Goal: Task Accomplishment & Management: Manage account settings

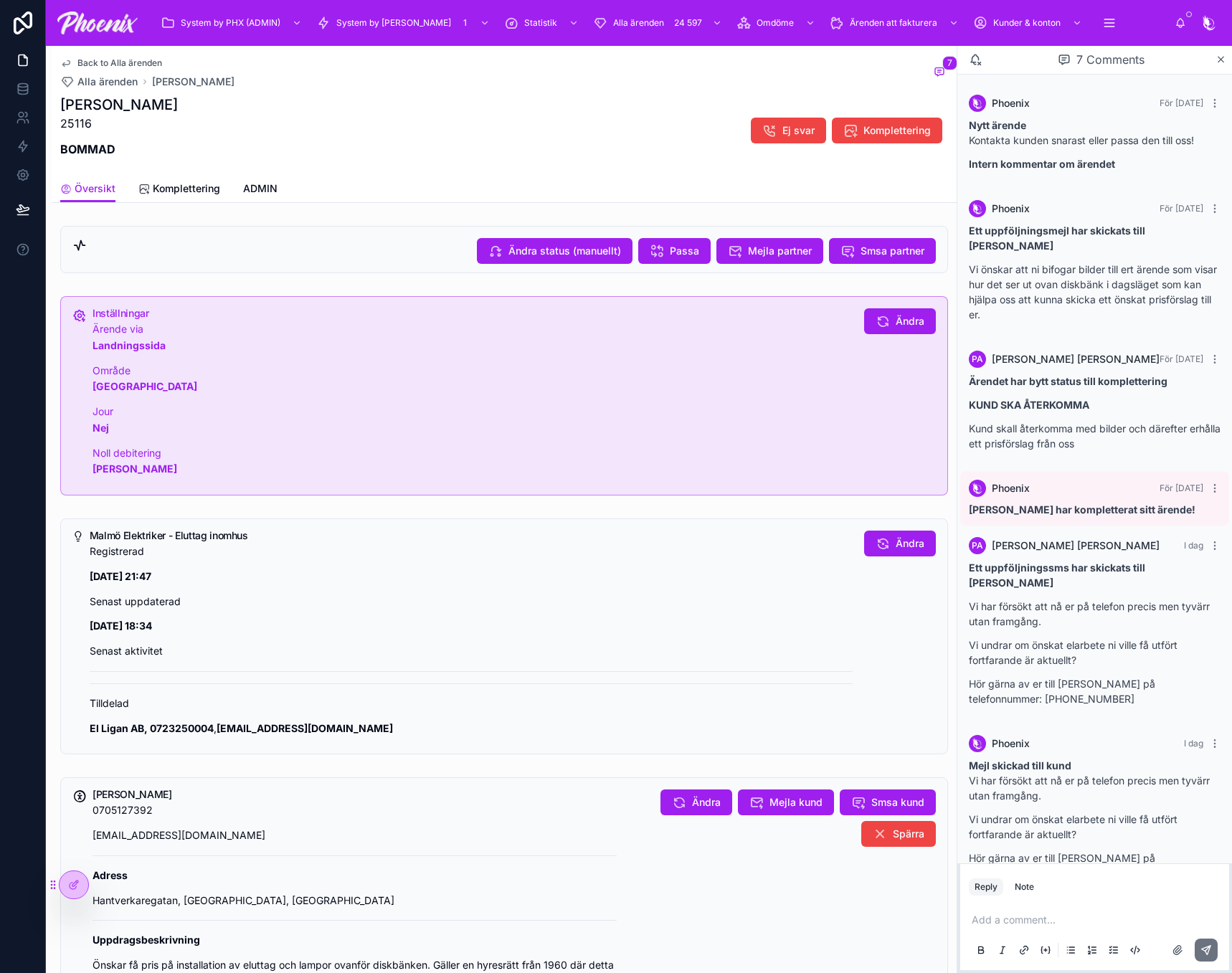
scroll to position [49, 0]
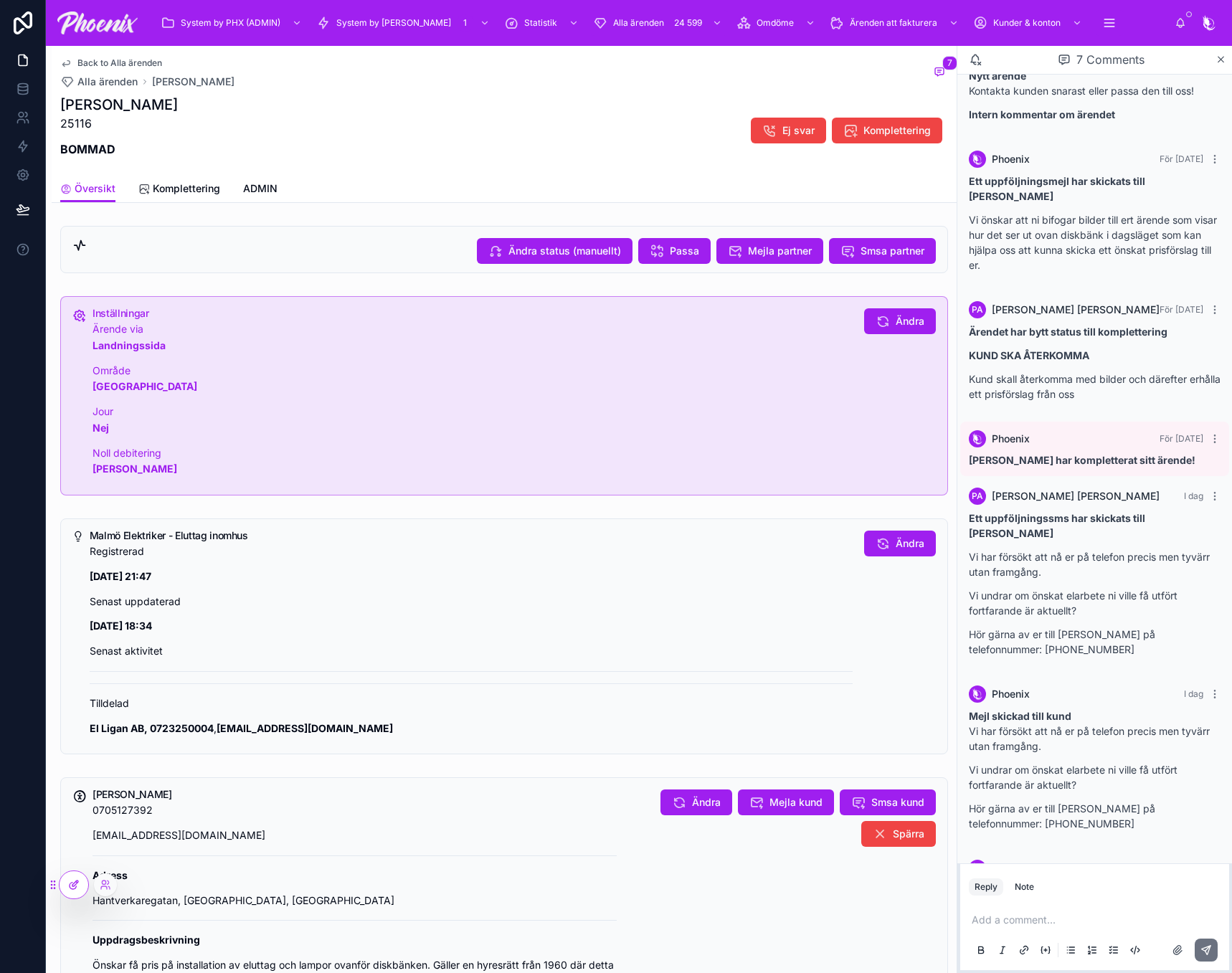
click at [75, 883] on icon at bounding box center [74, 884] width 12 height 12
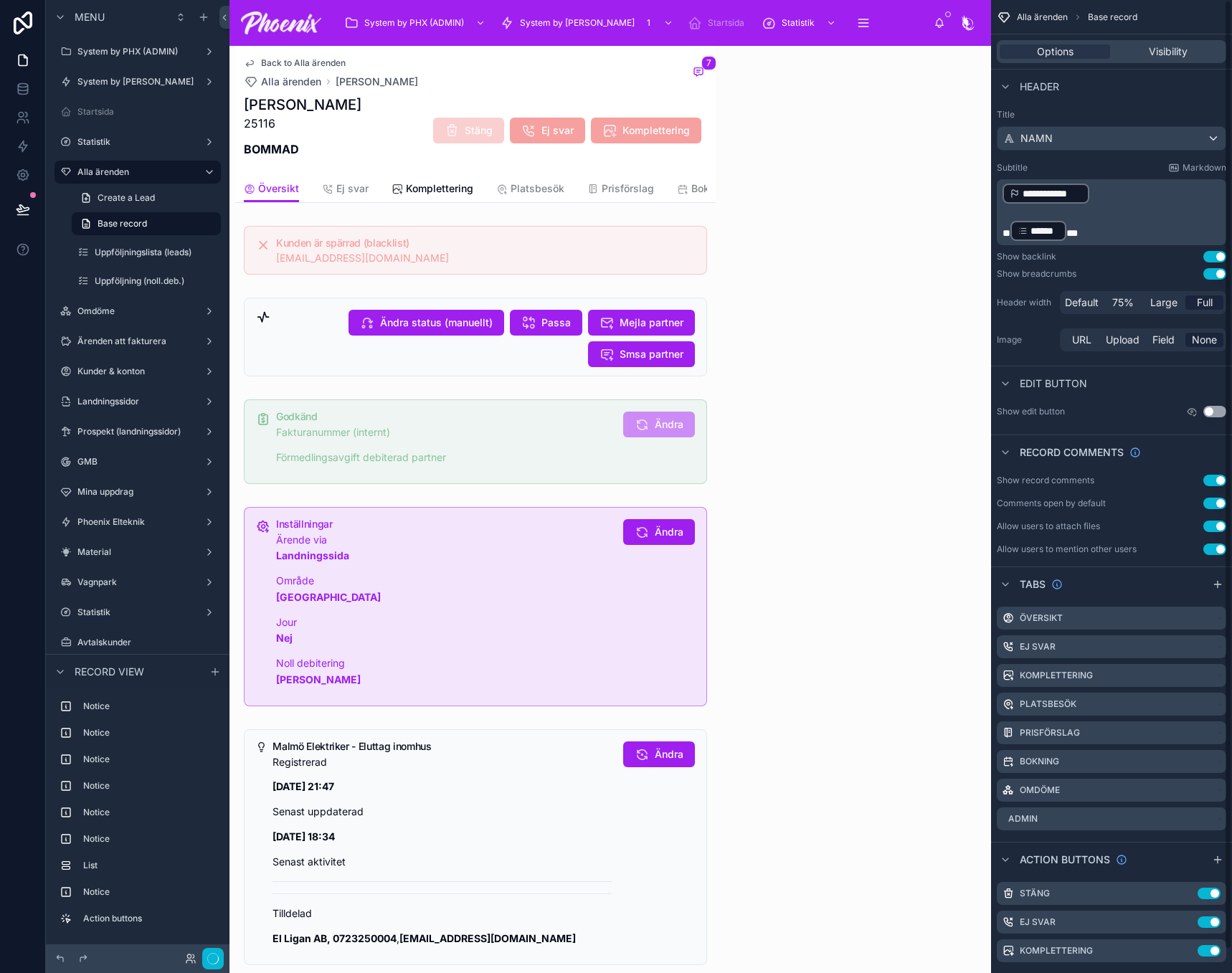
scroll to position [160, 0]
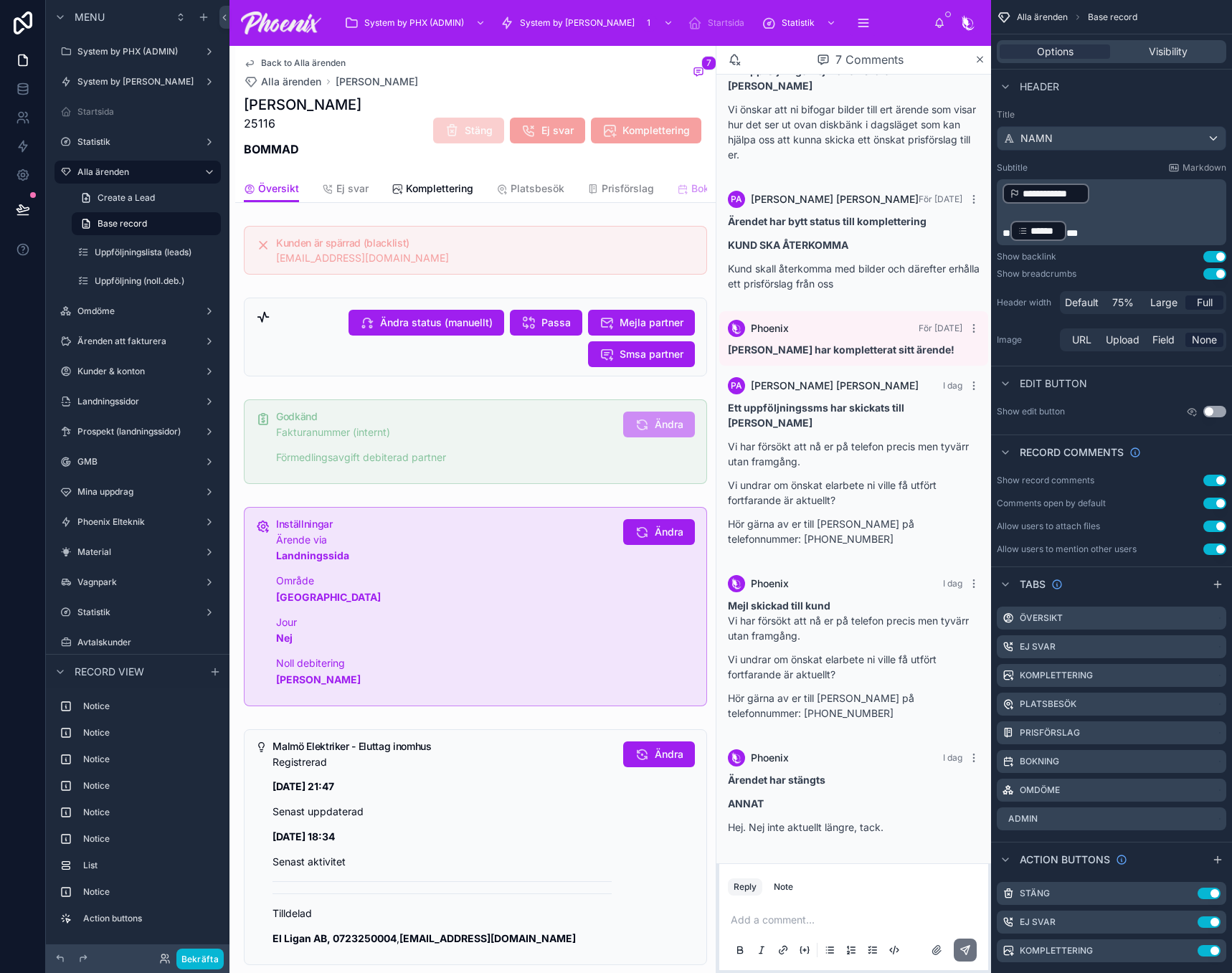
click at [685, 185] on icon at bounding box center [682, 190] width 12 height 12
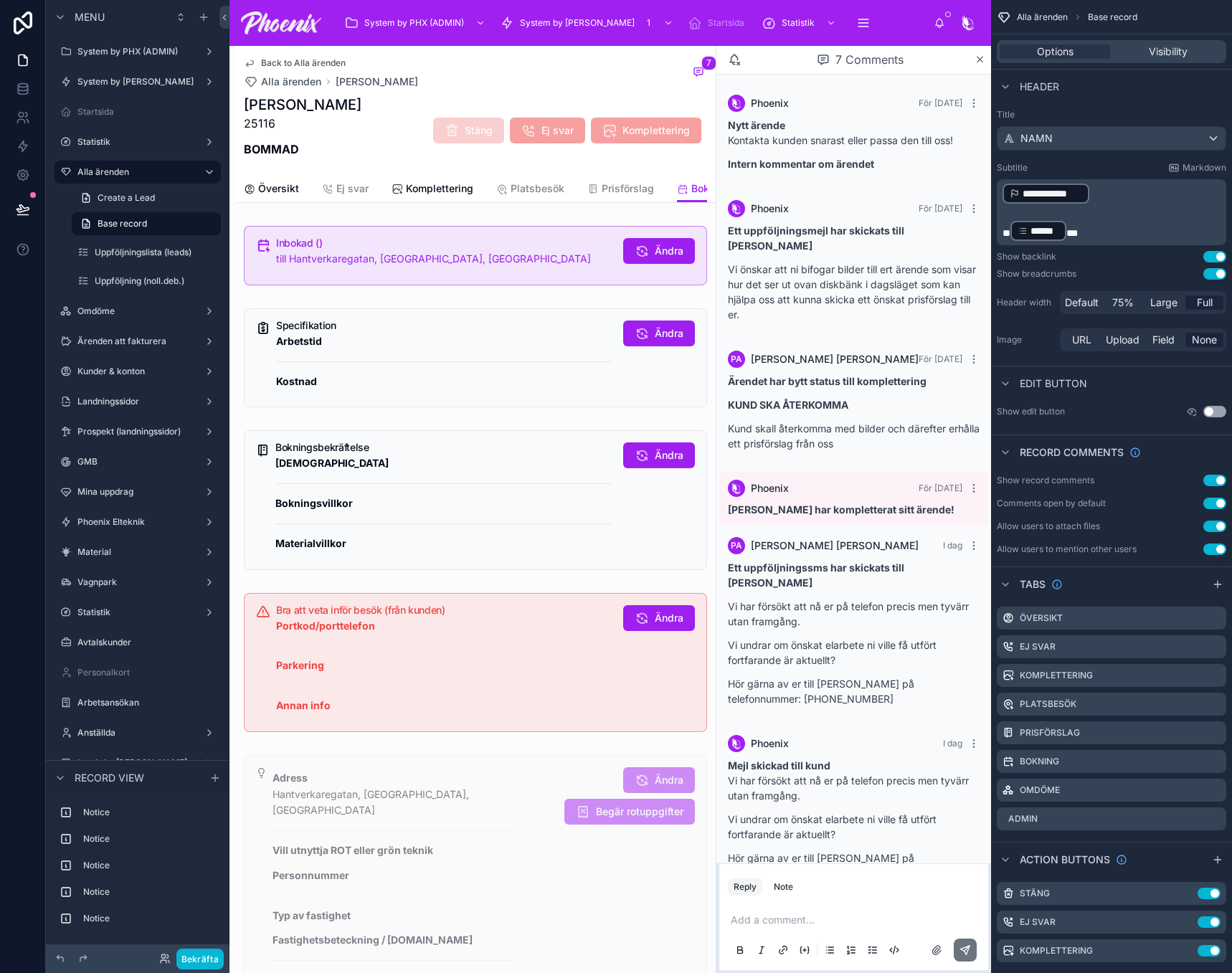
scroll to position [160, 0]
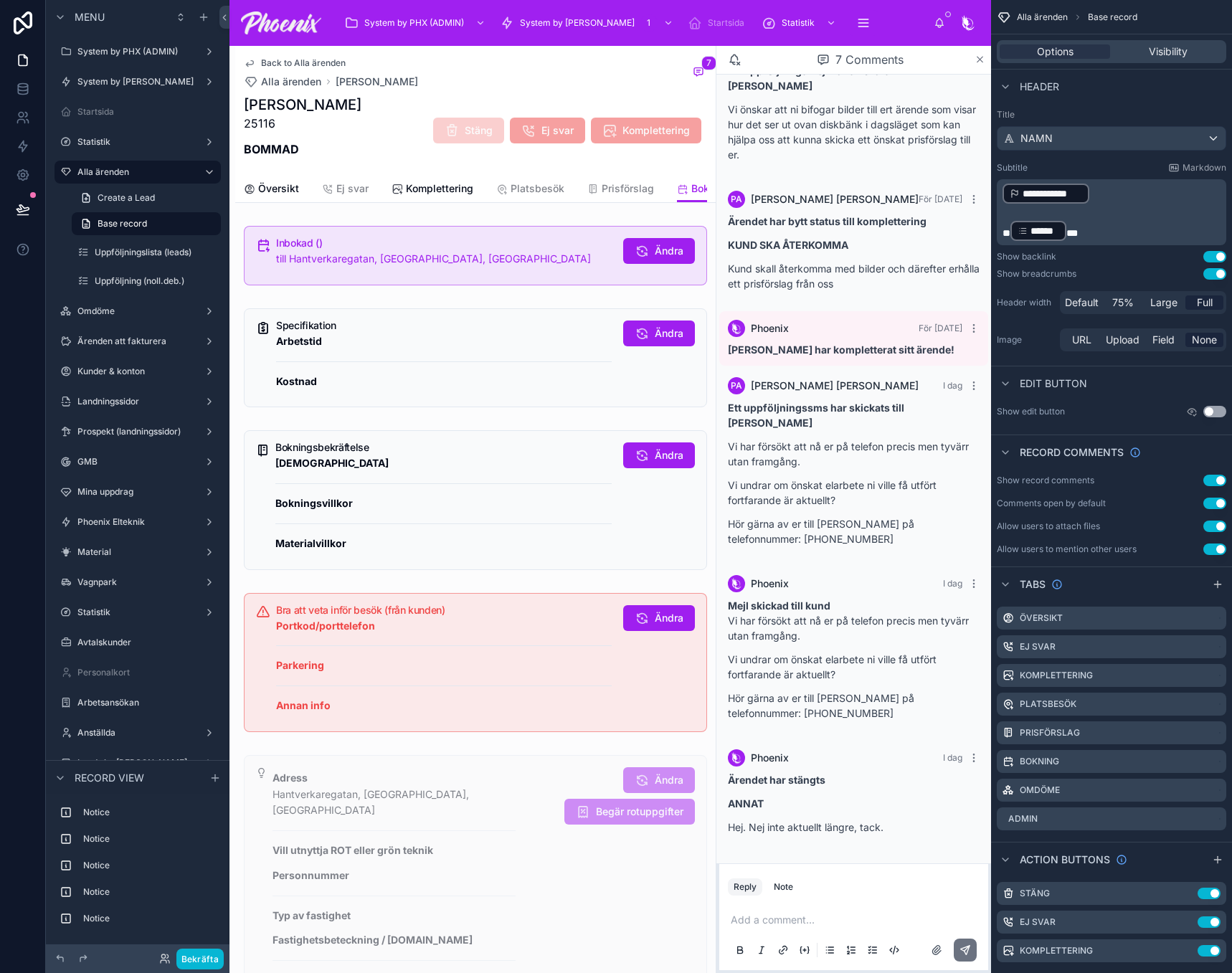
click at [977, 61] on icon at bounding box center [979, 59] width 11 height 12
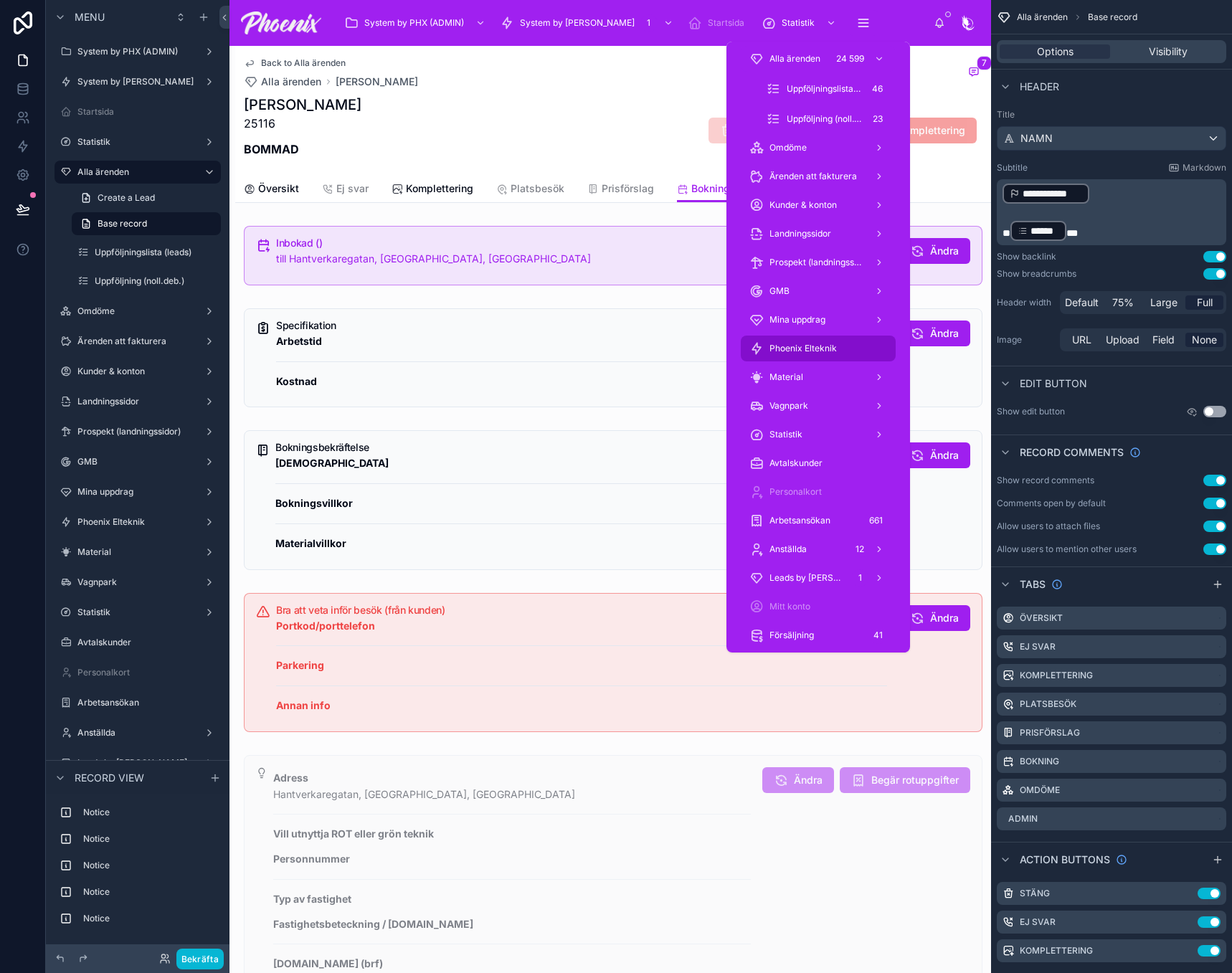
click at [827, 347] on span "Phoenix Elteknik" at bounding box center [803, 348] width 68 height 12
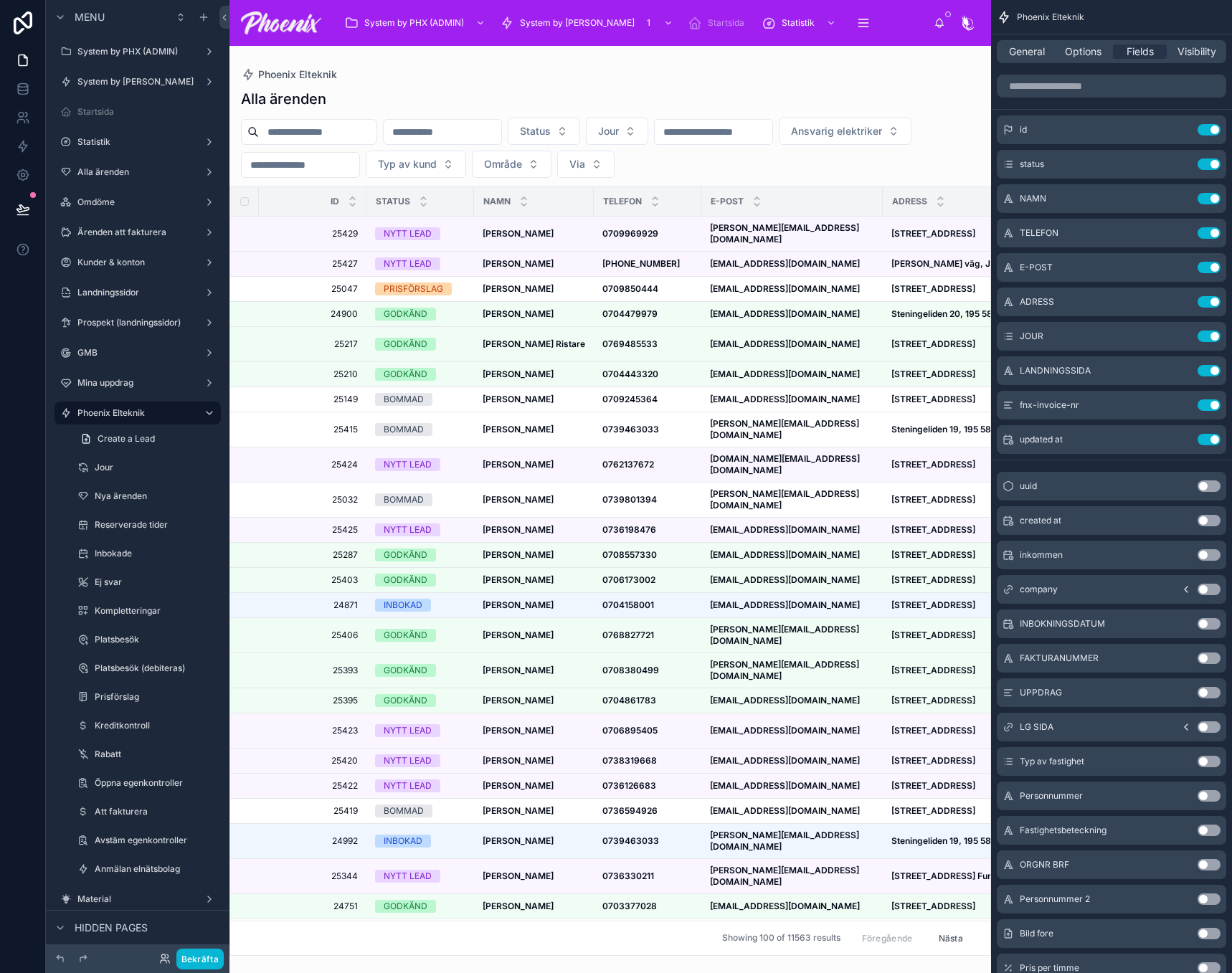
click at [515, 418] on div at bounding box center [611, 509] width 762 height 927
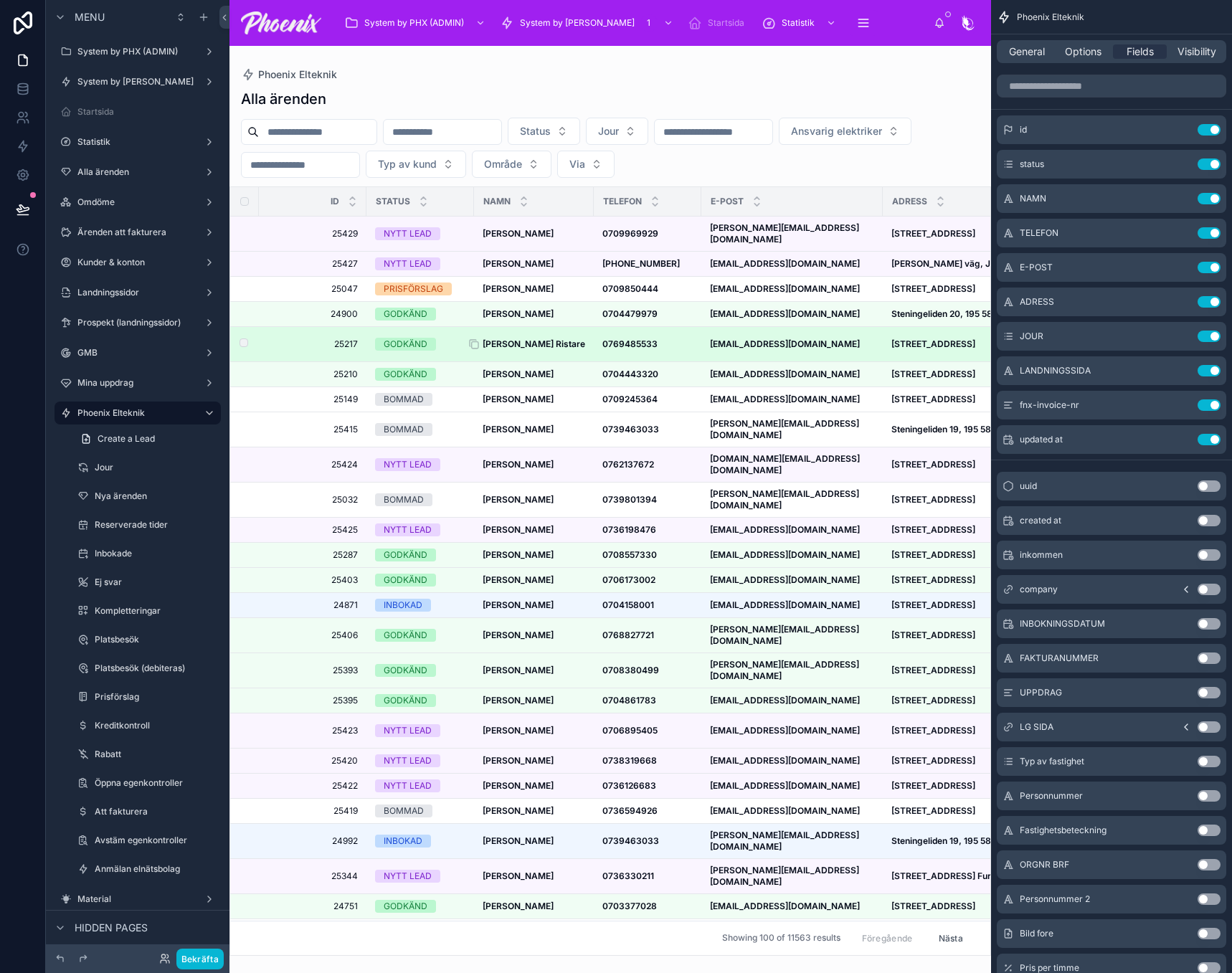
click at [513, 338] on span "[PERSON_NAME] Ristare" at bounding box center [534, 344] width 103 height 12
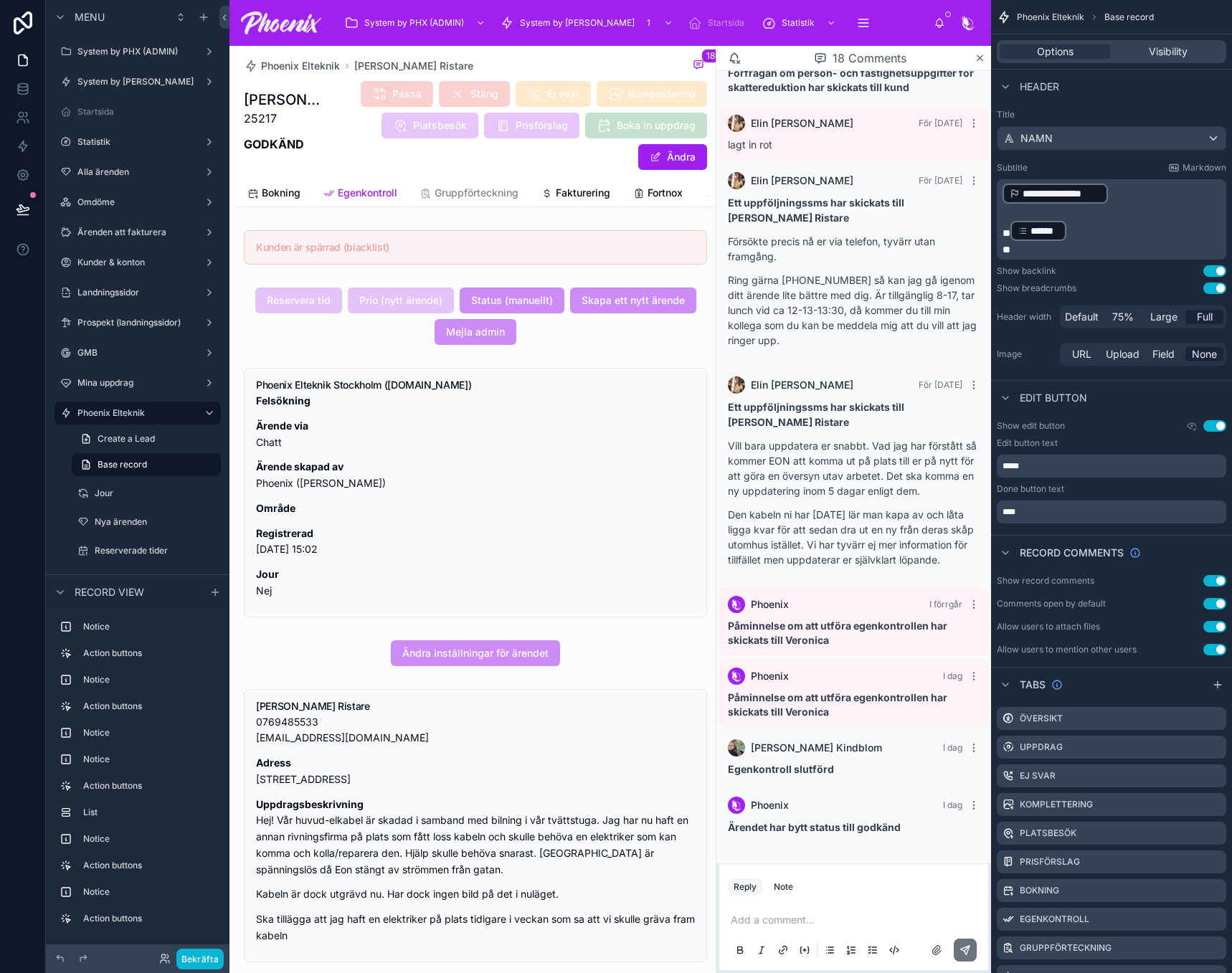
scroll to position [0, 504]
click at [363, 192] on span "Egenkontroll" at bounding box center [373, 192] width 59 height 14
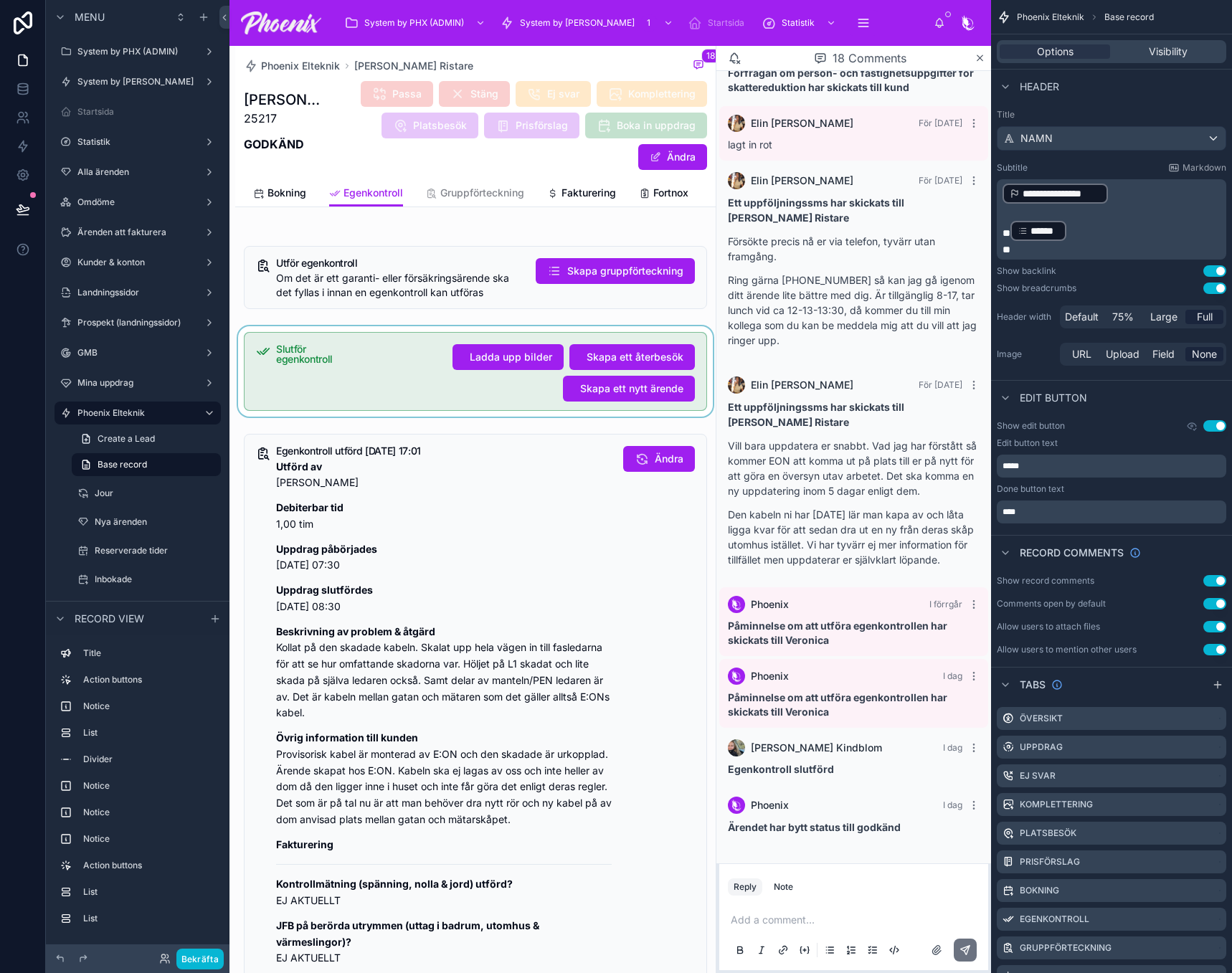
scroll to position [430, 0]
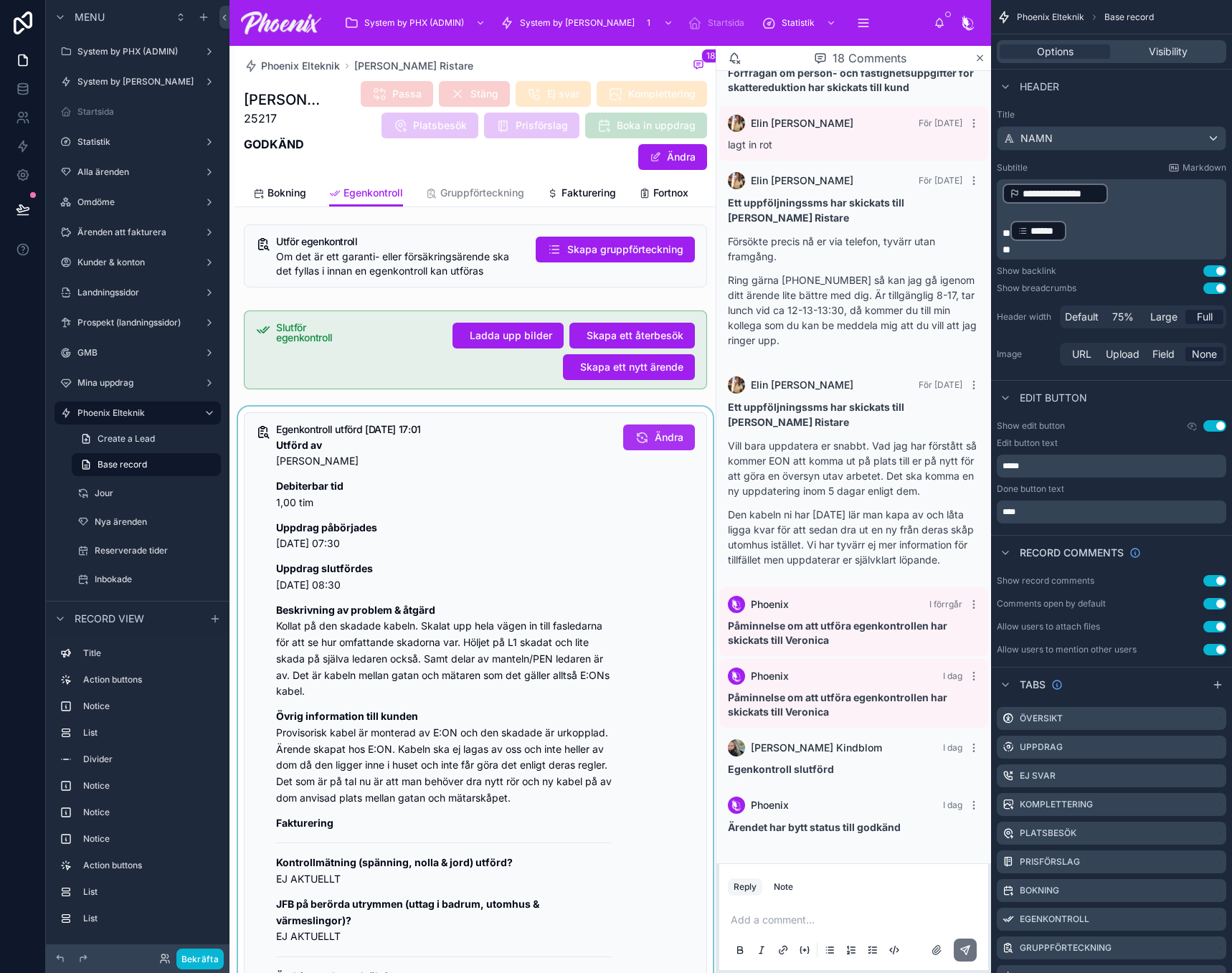
drag, startPoint x: 623, startPoint y: 448, endPoint x: 643, endPoint y: 444, distance: 20.4
click at [624, 448] on div at bounding box center [475, 884] width 480 height 954
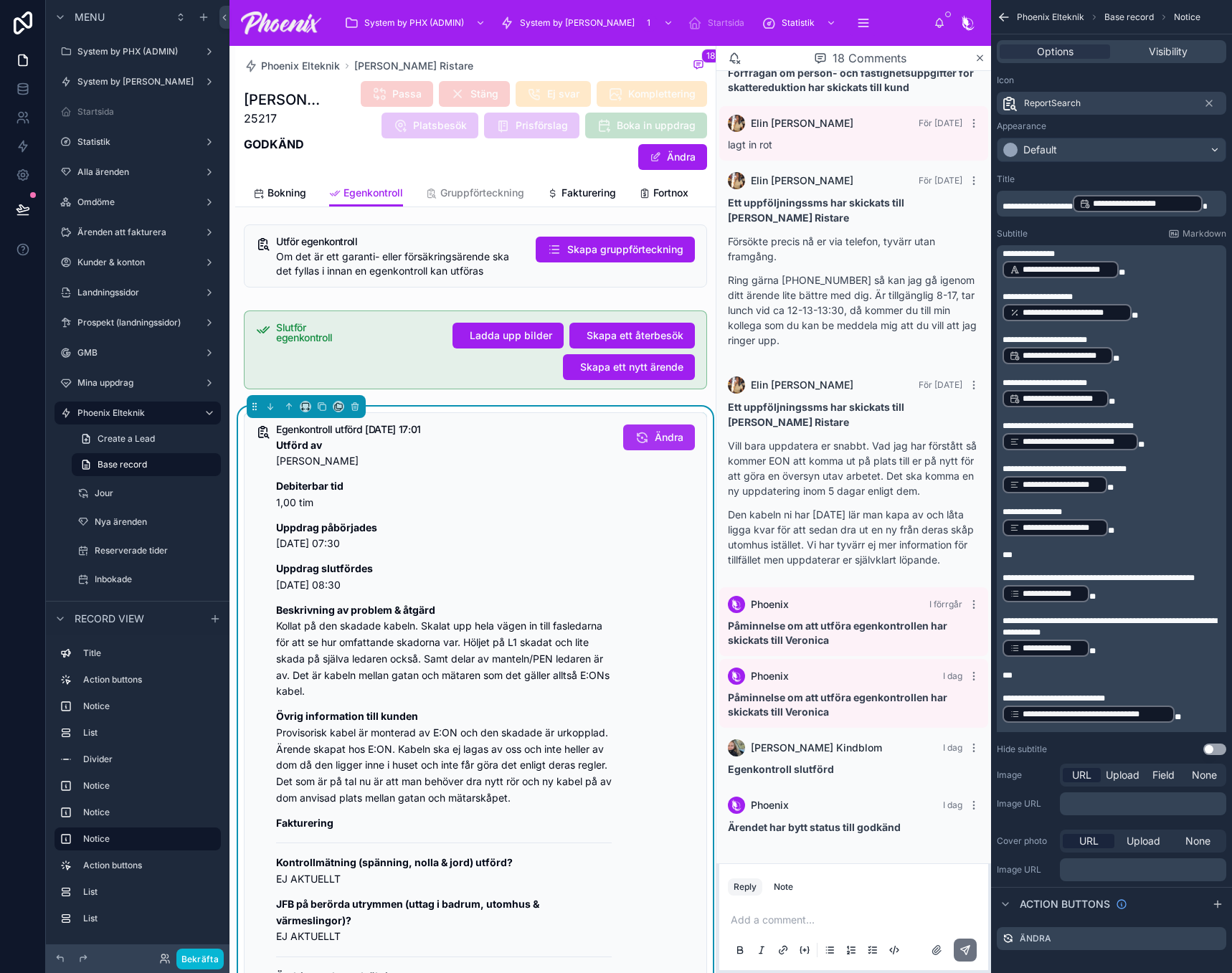
click at [655, 444] on span "Ändra" at bounding box center [669, 437] width 28 height 14
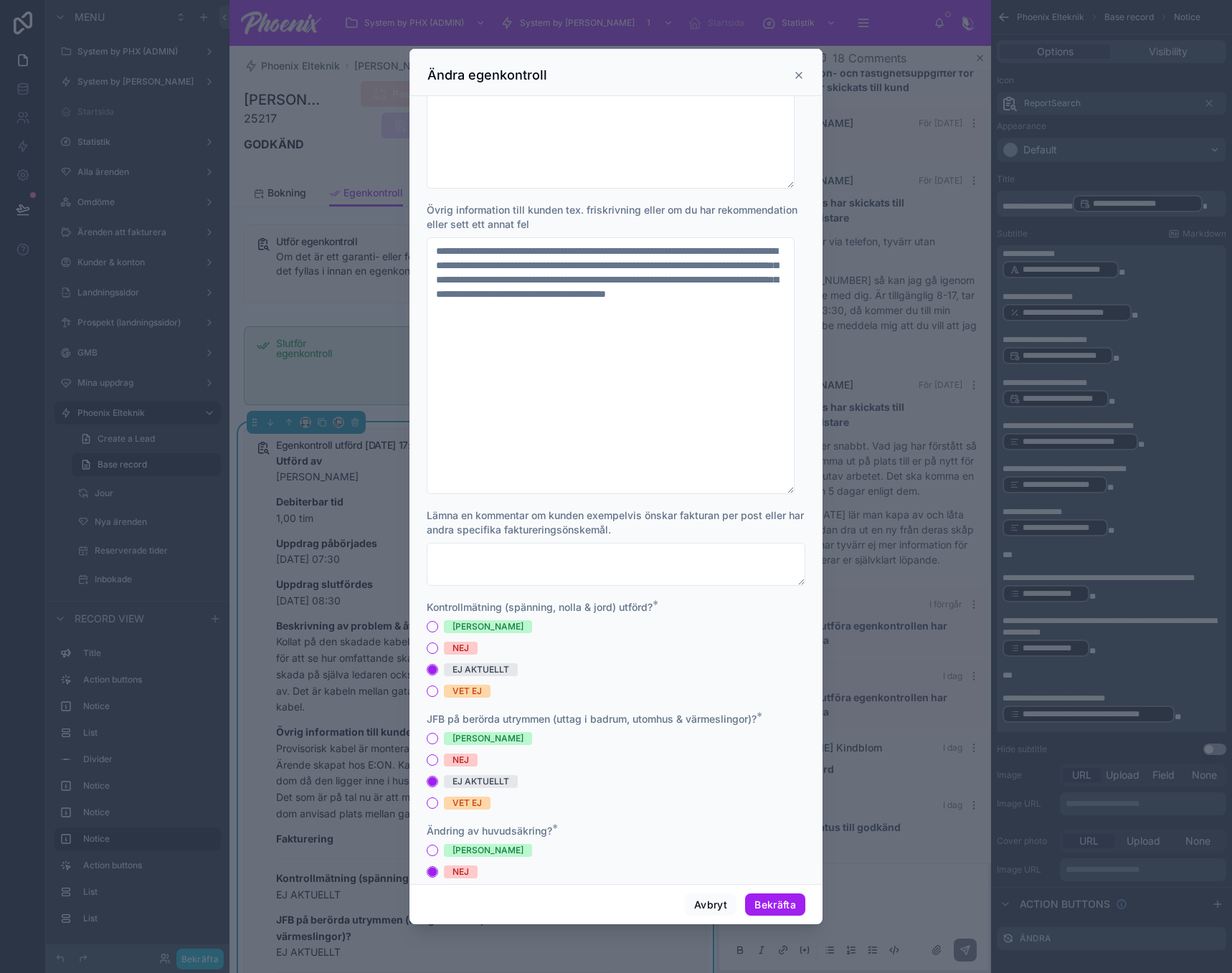
scroll to position [358, 0]
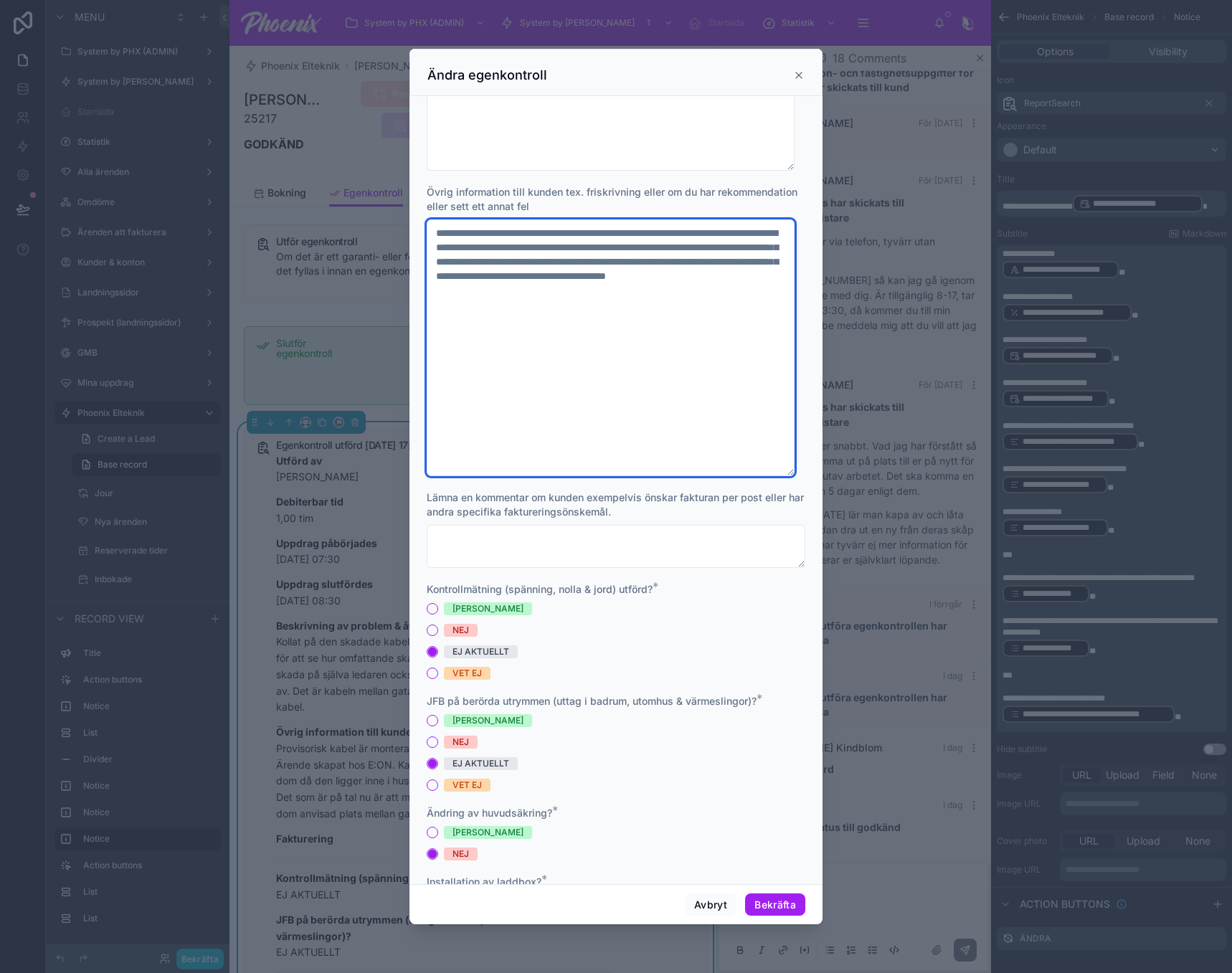
click at [591, 388] on textarea "**********" at bounding box center [611, 347] width 368 height 256
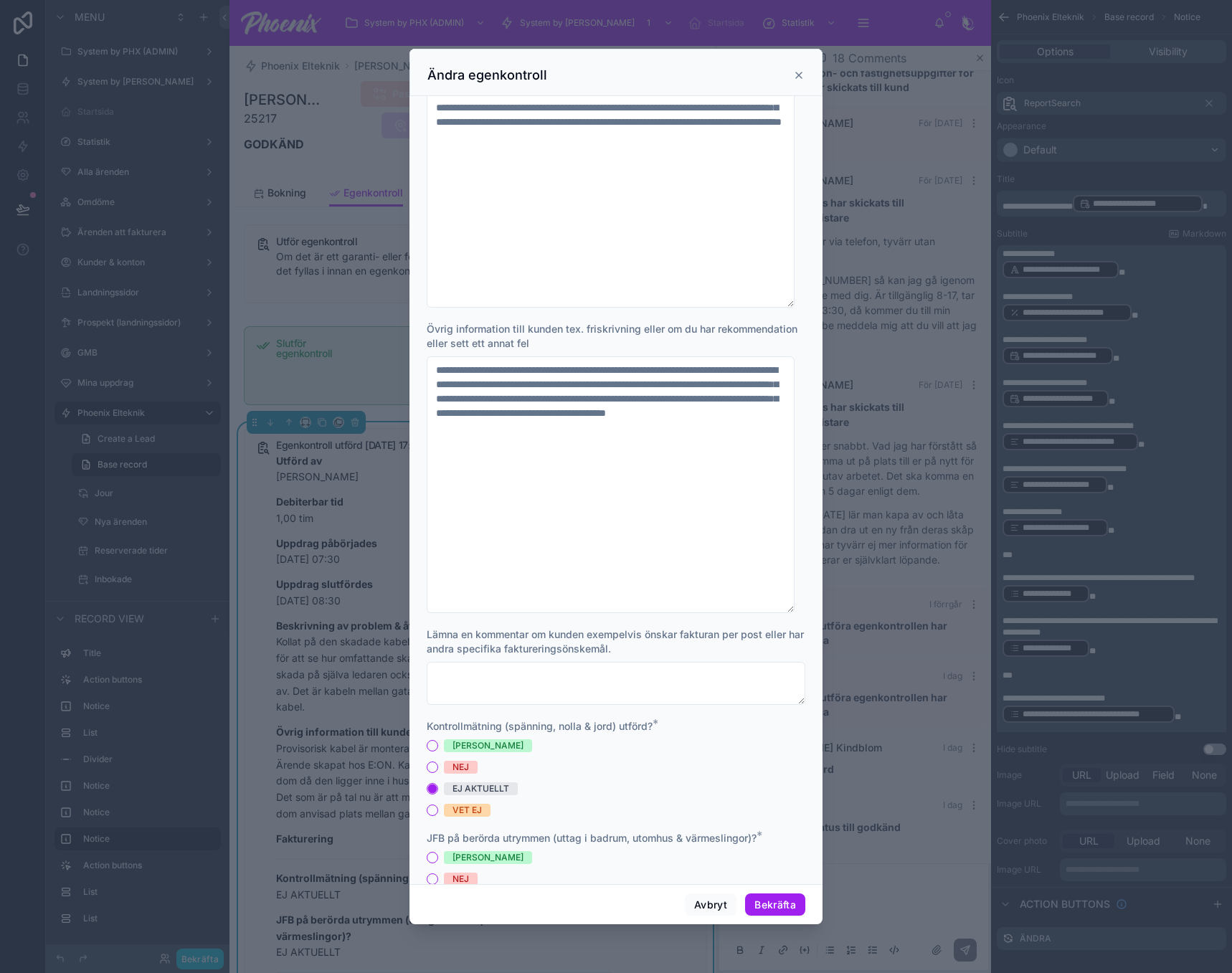
scroll to position [0, 0]
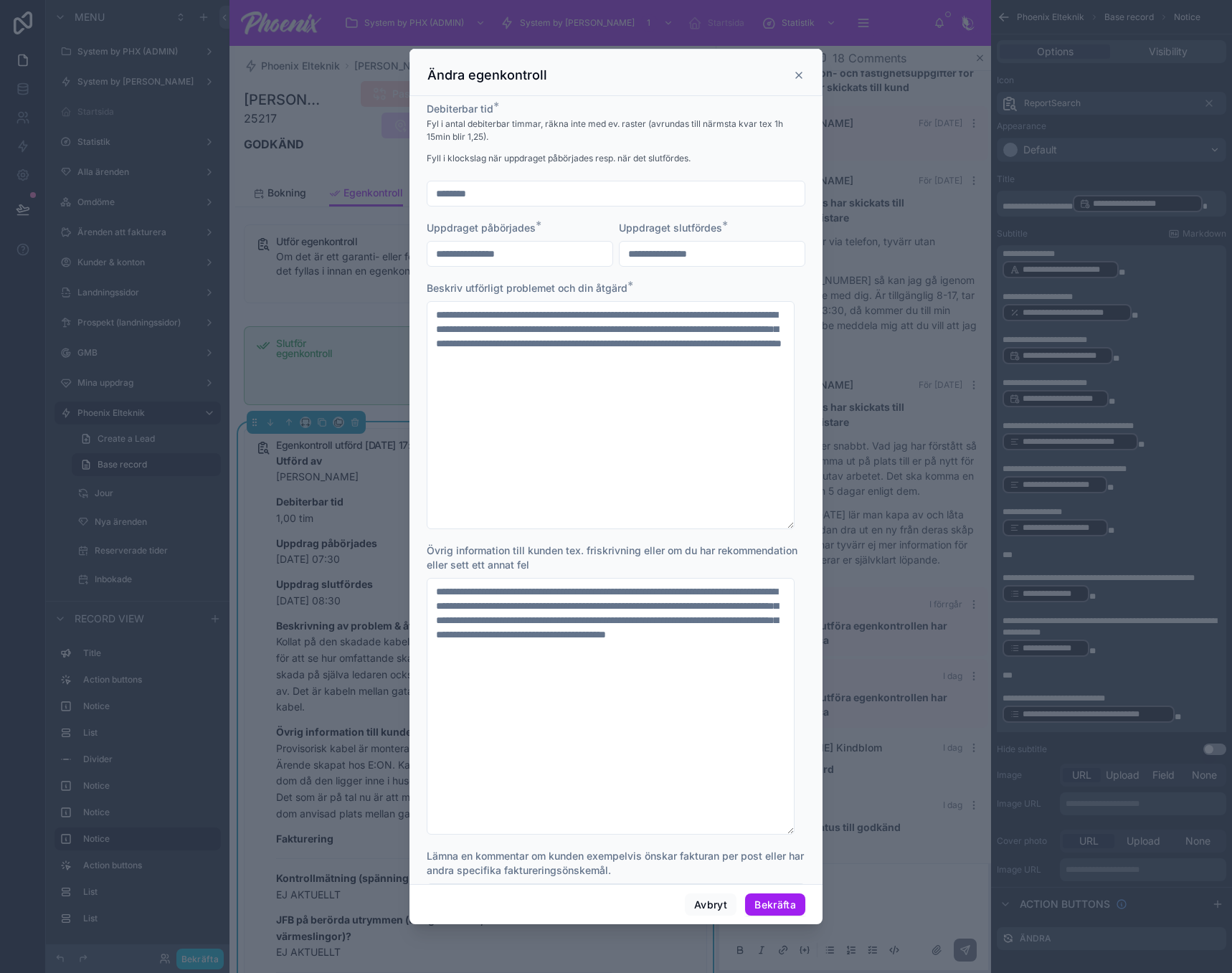
click at [798, 74] on icon at bounding box center [799, 75] width 6 height 6
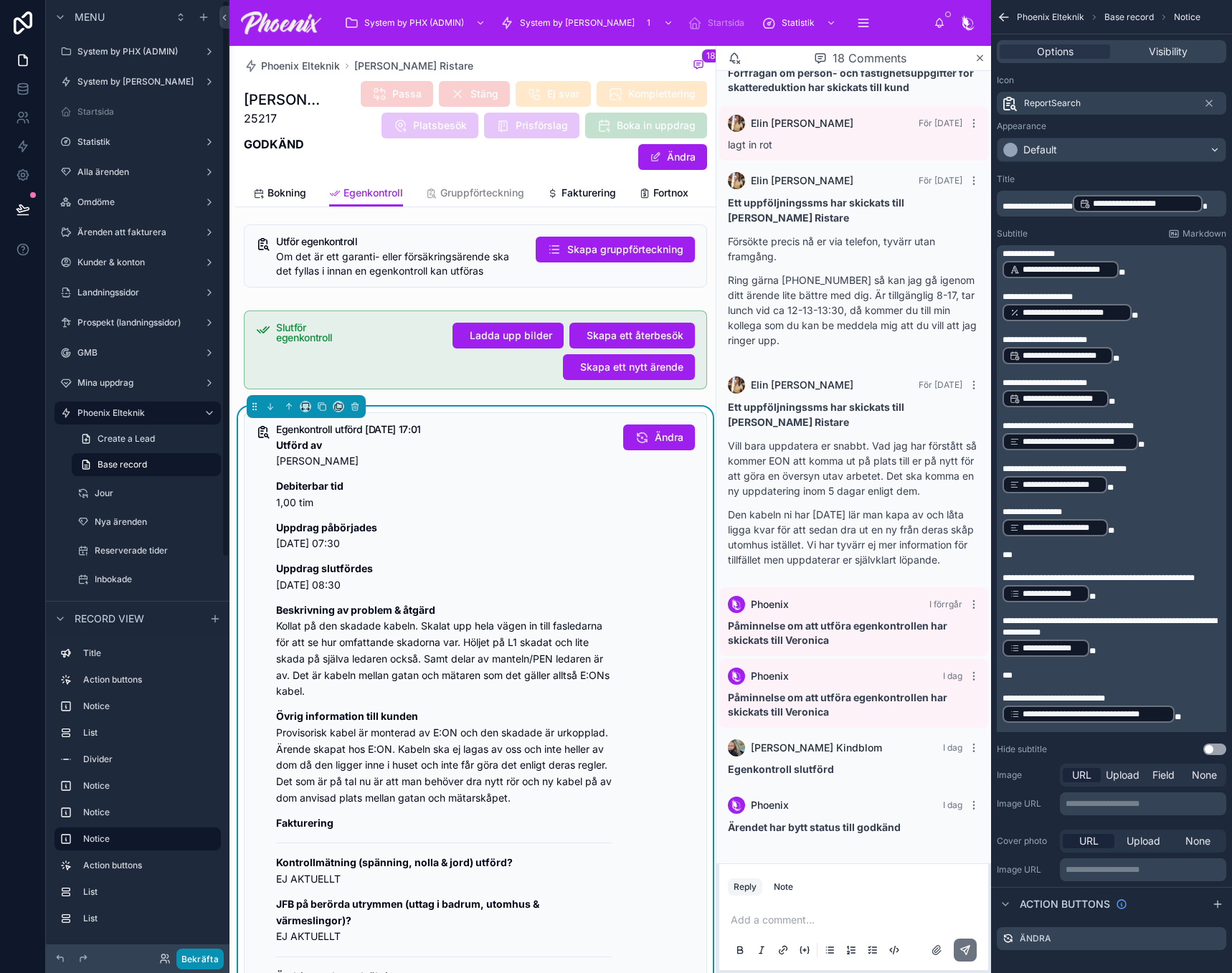
click at [210, 961] on button "Bekräfta" at bounding box center [200, 959] width 48 height 21
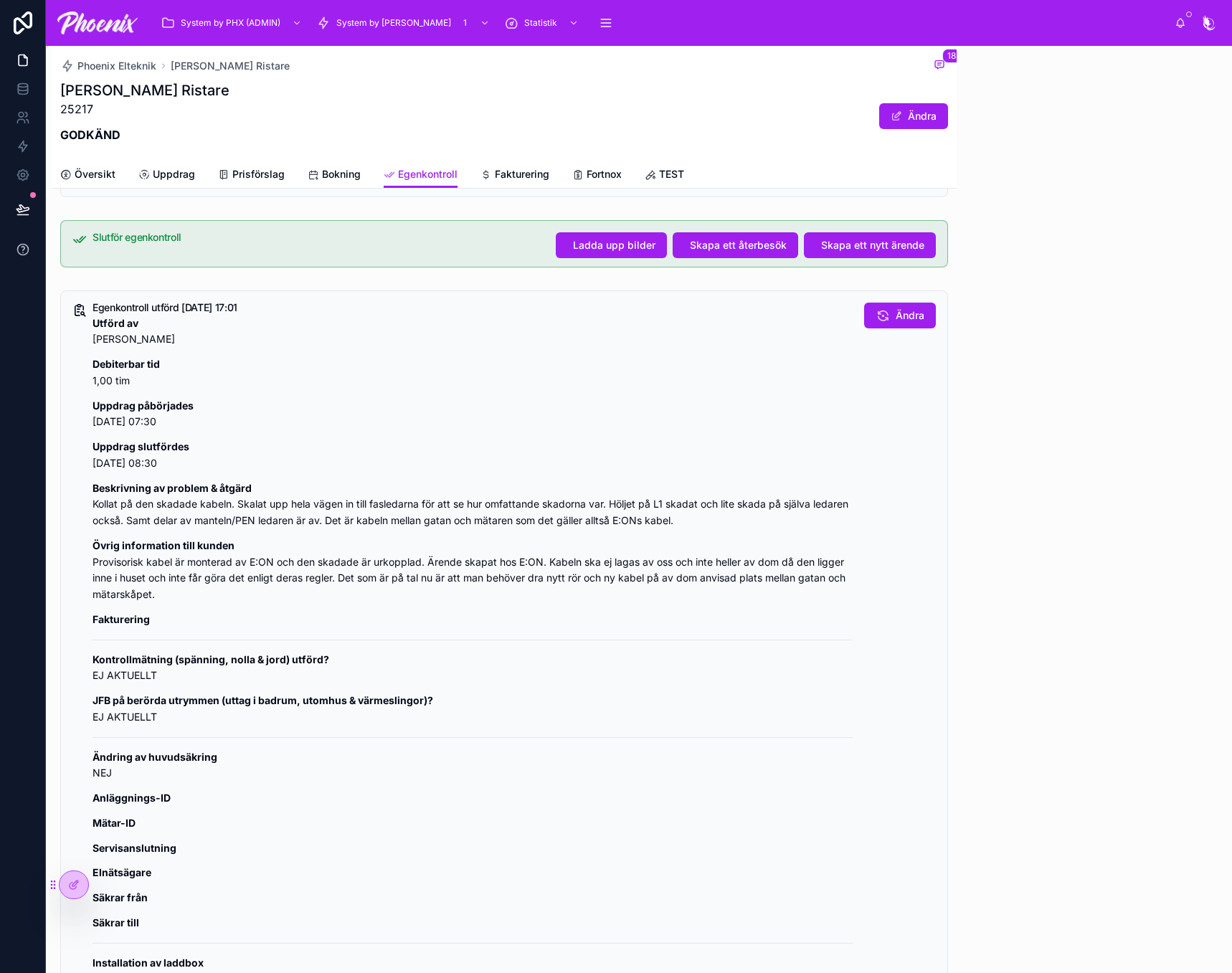
scroll to position [1097, 0]
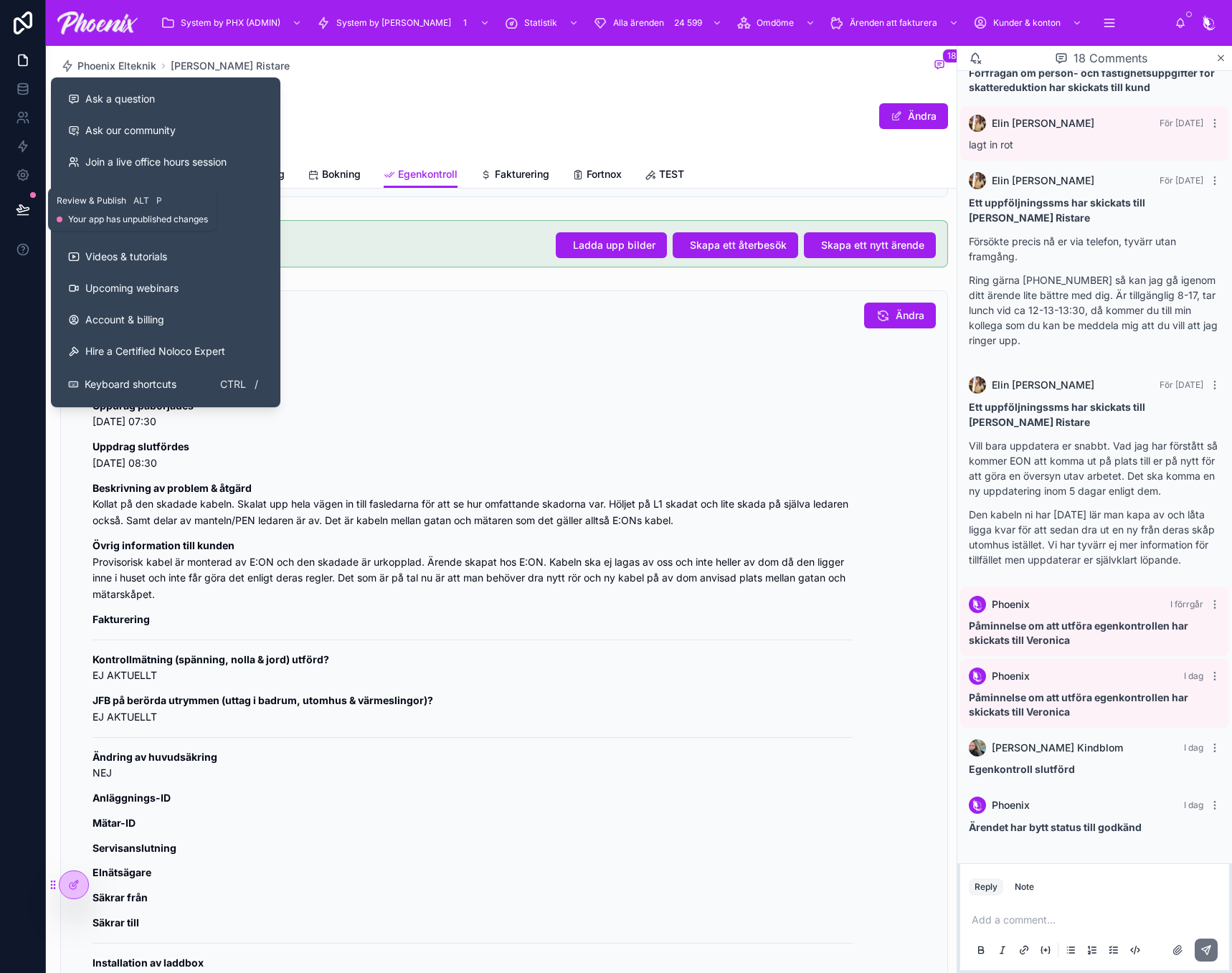
click at [14, 205] on button at bounding box center [23, 210] width 32 height 40
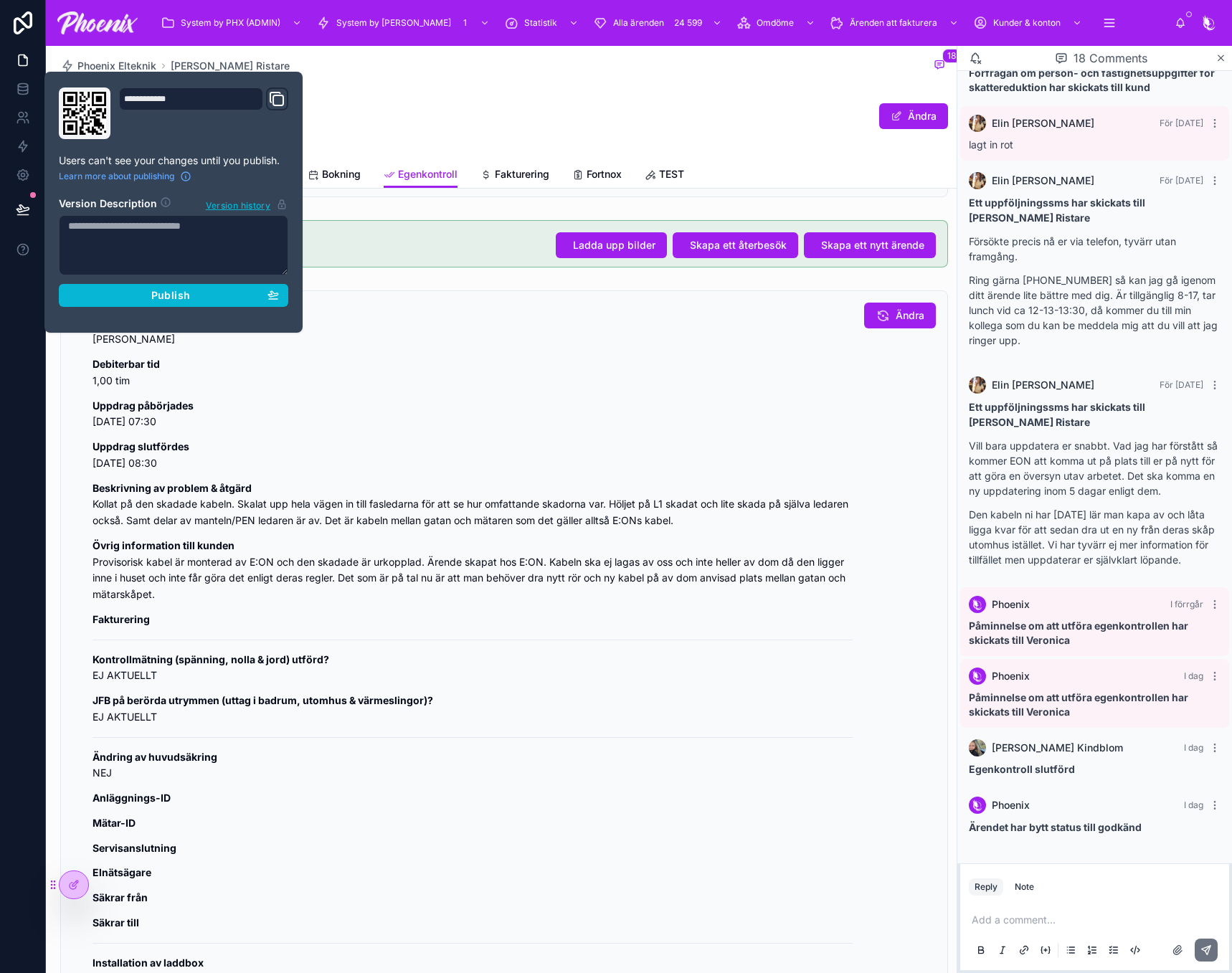
click at [160, 283] on section "Version Description Version history Publish" at bounding box center [173, 247] width 230 height 119
click at [165, 294] on span "Publish" at bounding box center [170, 295] width 38 height 13
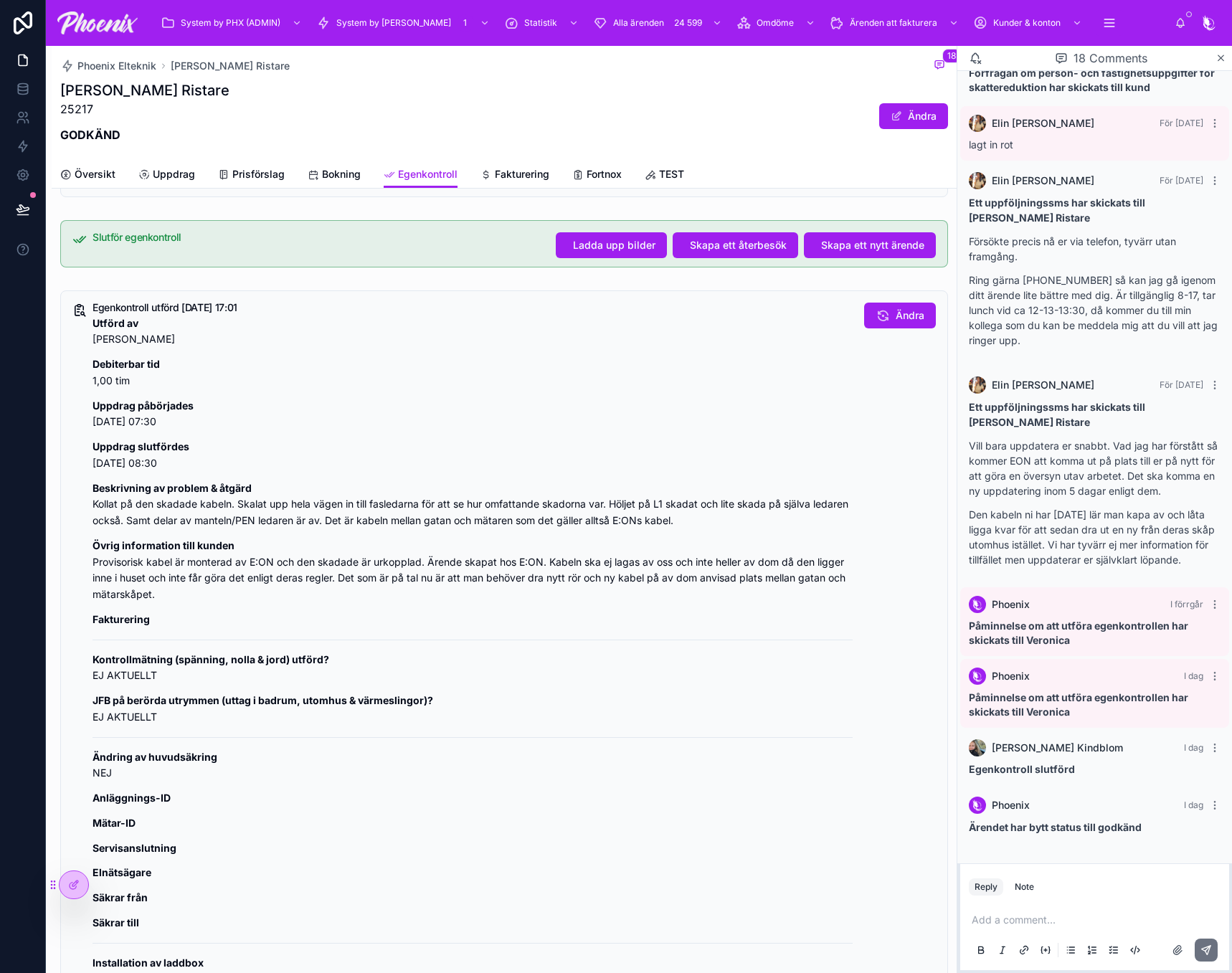
drag, startPoint x: 564, startPoint y: 357, endPoint x: 933, endPoint y: 443, distance: 378.9
click at [578, 360] on div "Utförd av [PERSON_NAME] Debiterbar tid 1,00 tim Uppdrag påbörjades [DATE] 07:30…" at bounding box center [473, 717] width 760 height 802
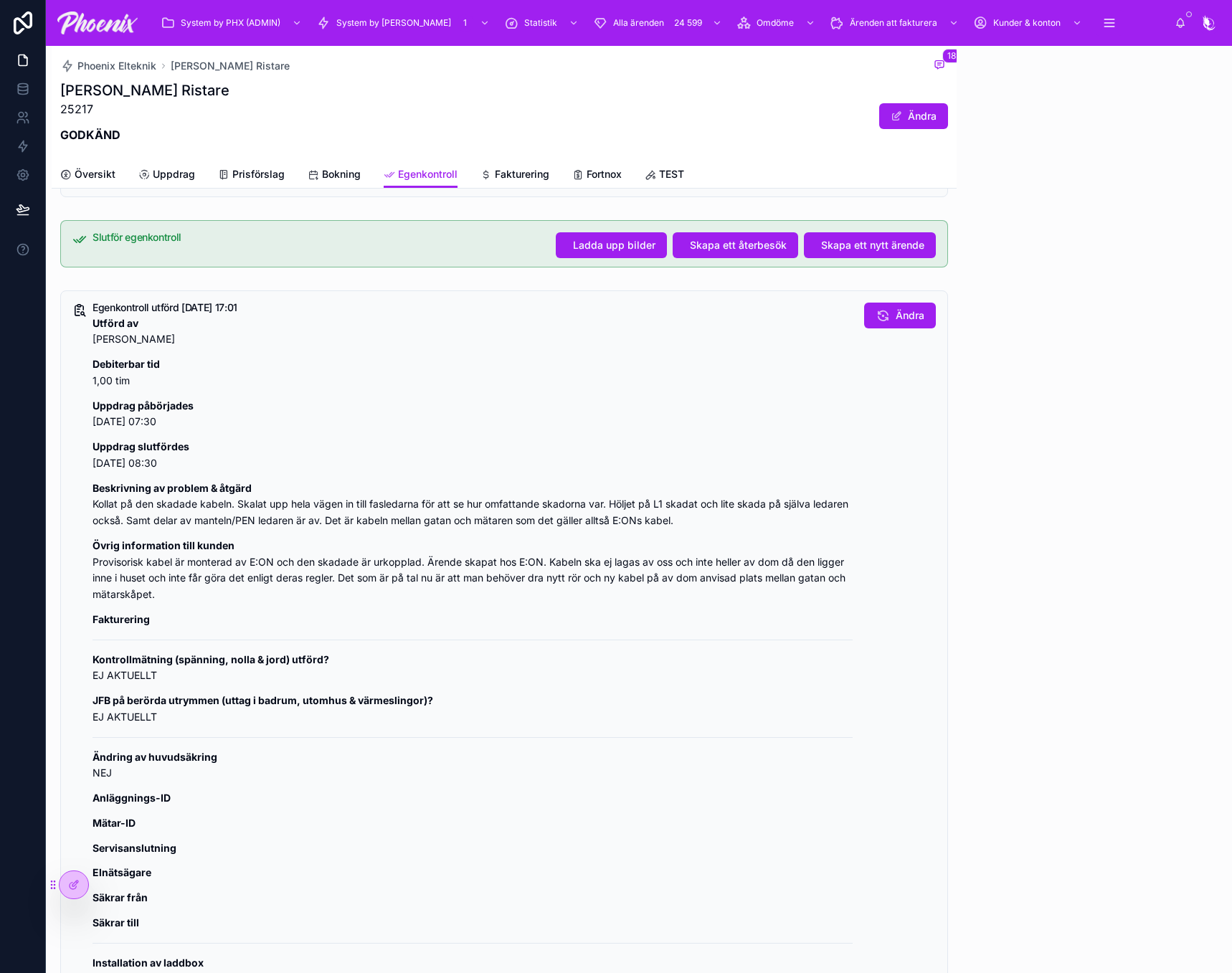
scroll to position [1097, 0]
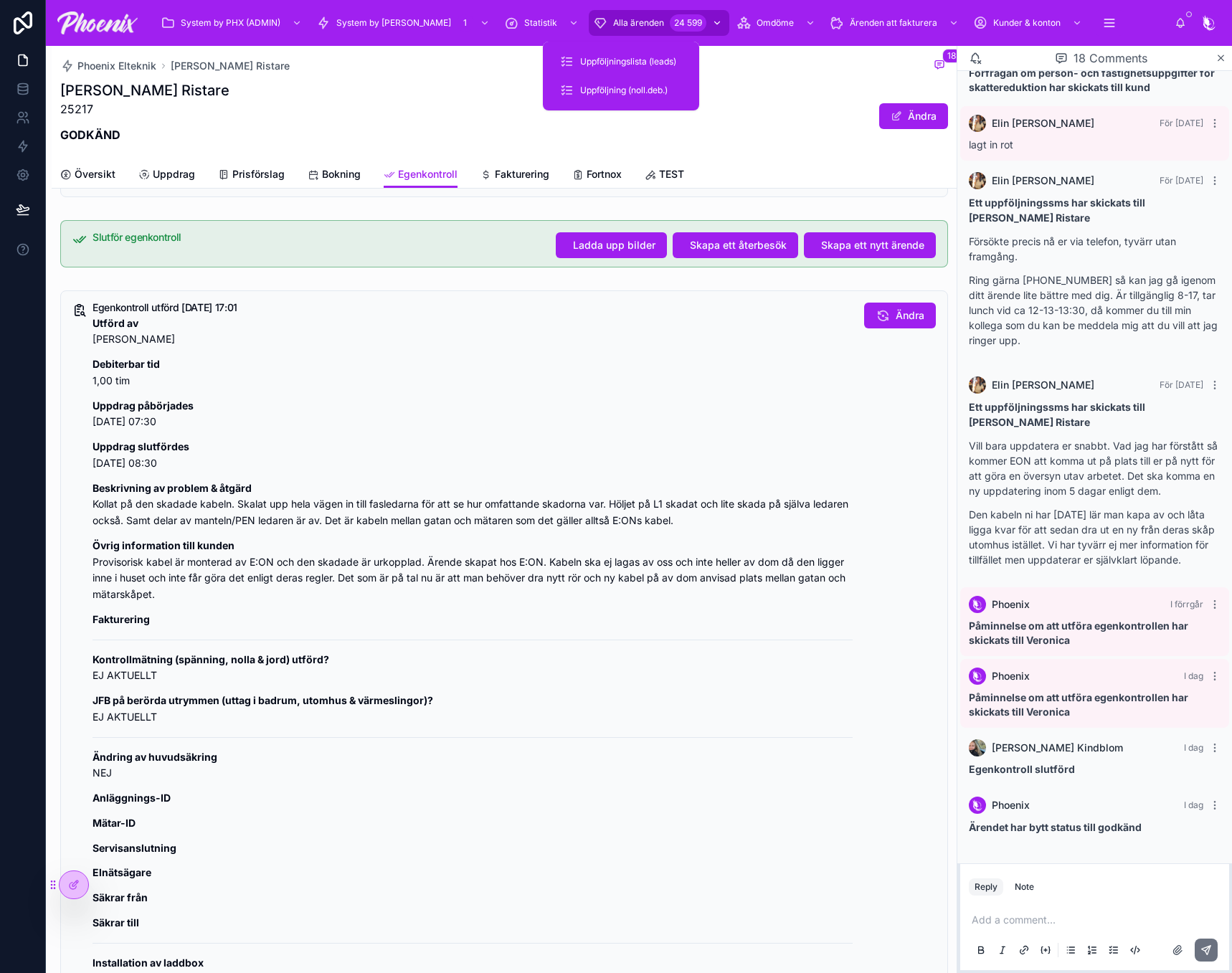
click at [613, 25] on span "Alla ärenden" at bounding box center [638, 23] width 51 height 12
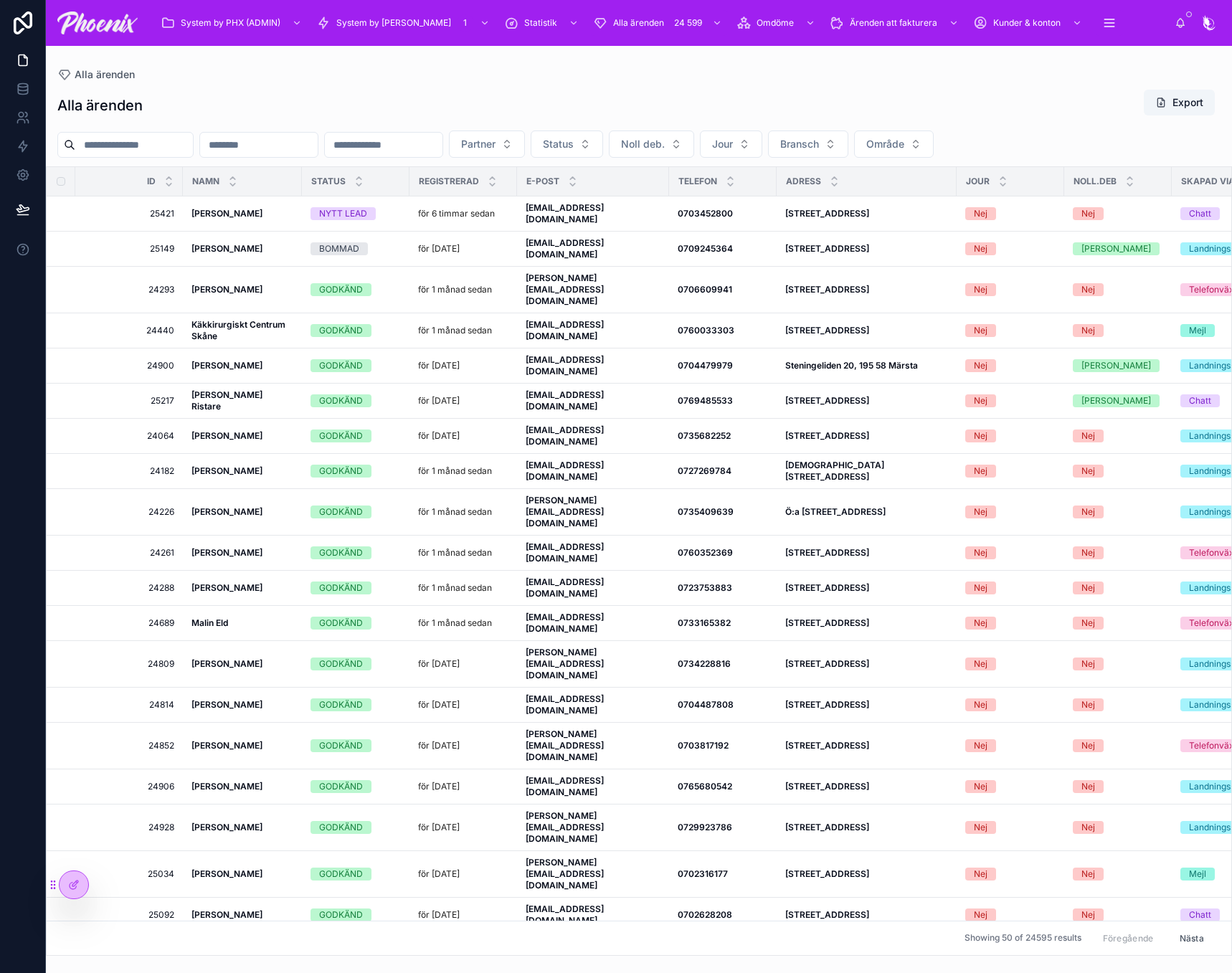
click at [156, 137] on input "text" at bounding box center [134, 144] width 118 height 20
paste input "**********"
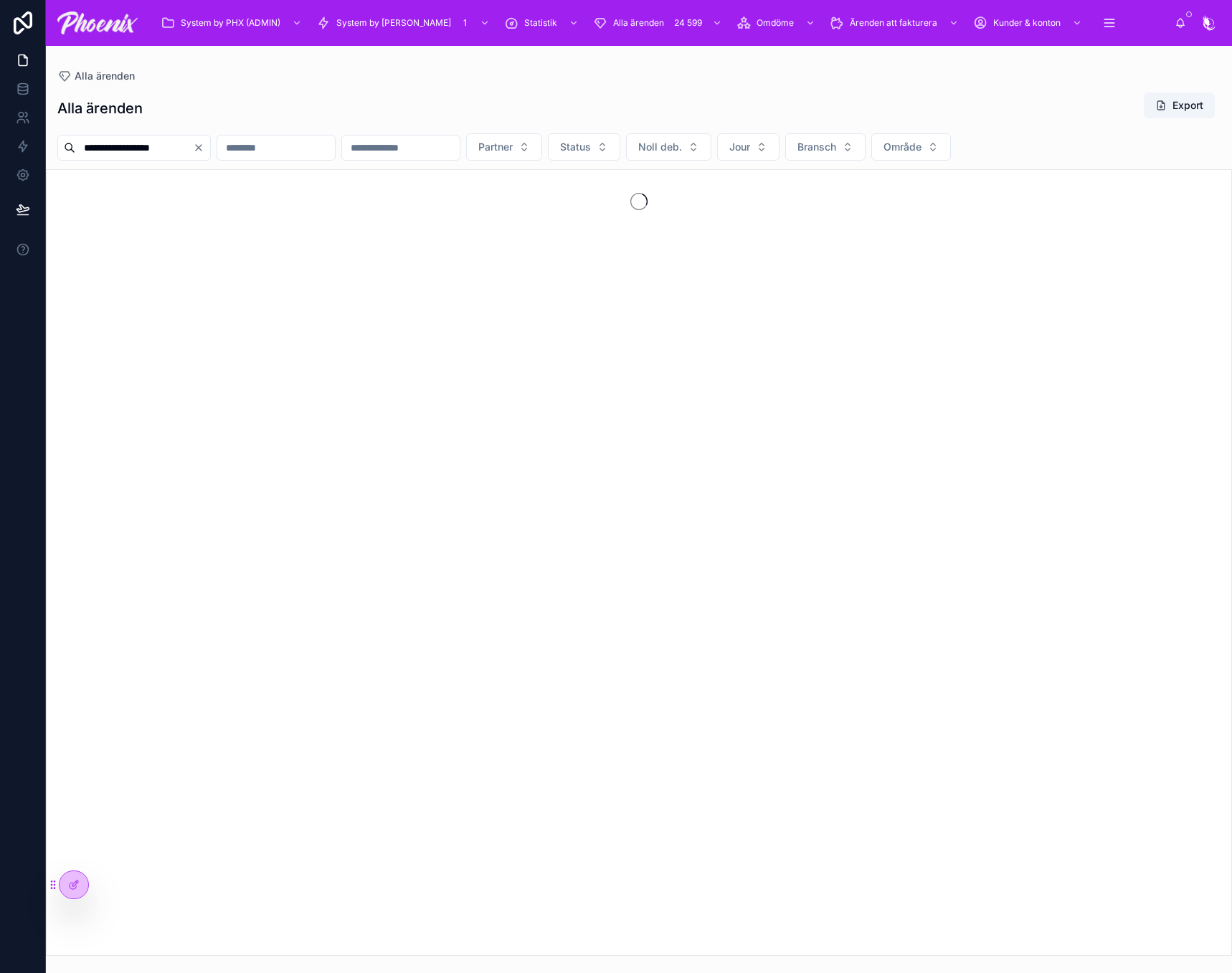
type input "**********"
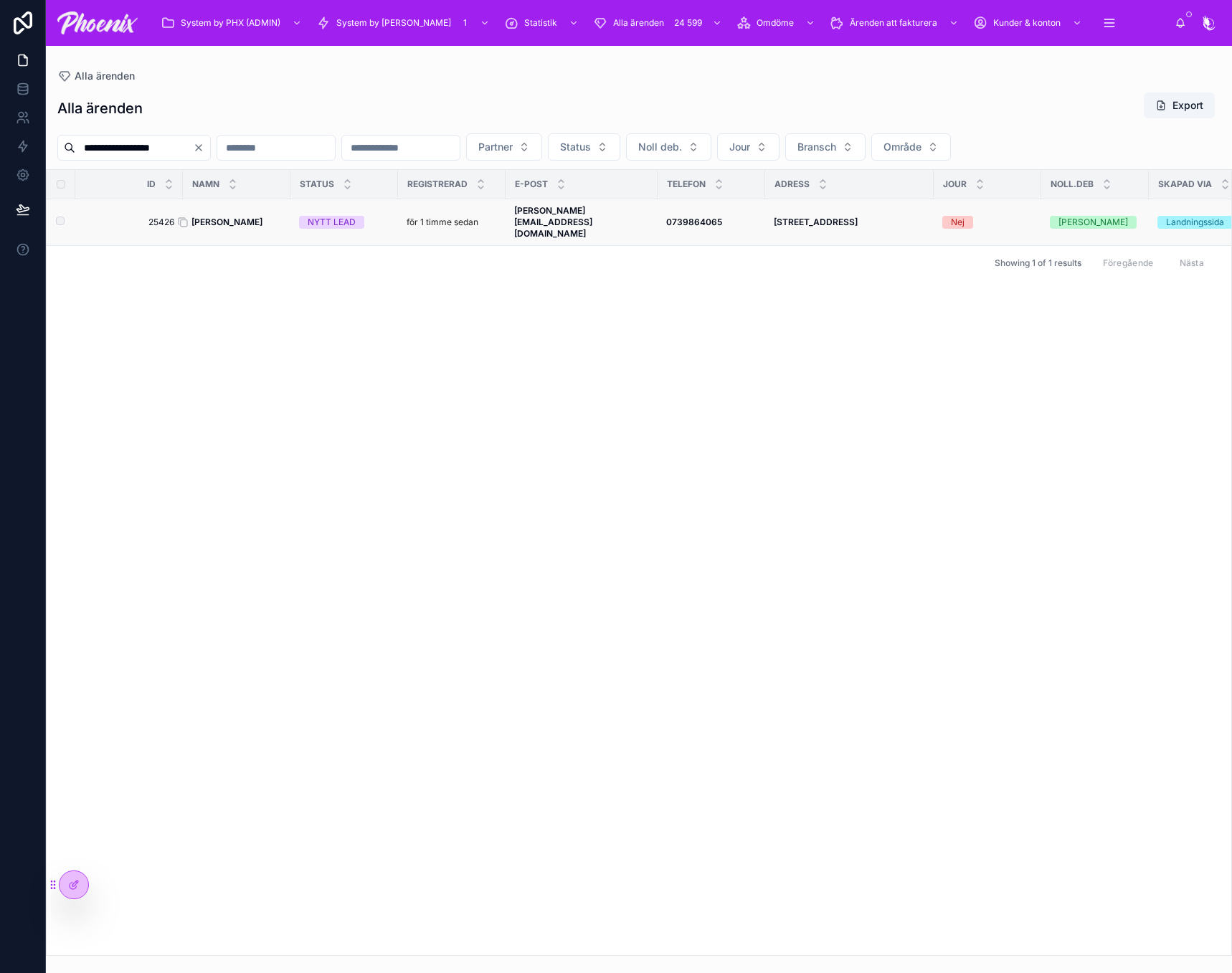
click at [238, 216] on strong "[PERSON_NAME]" at bounding box center [226, 221] width 71 height 11
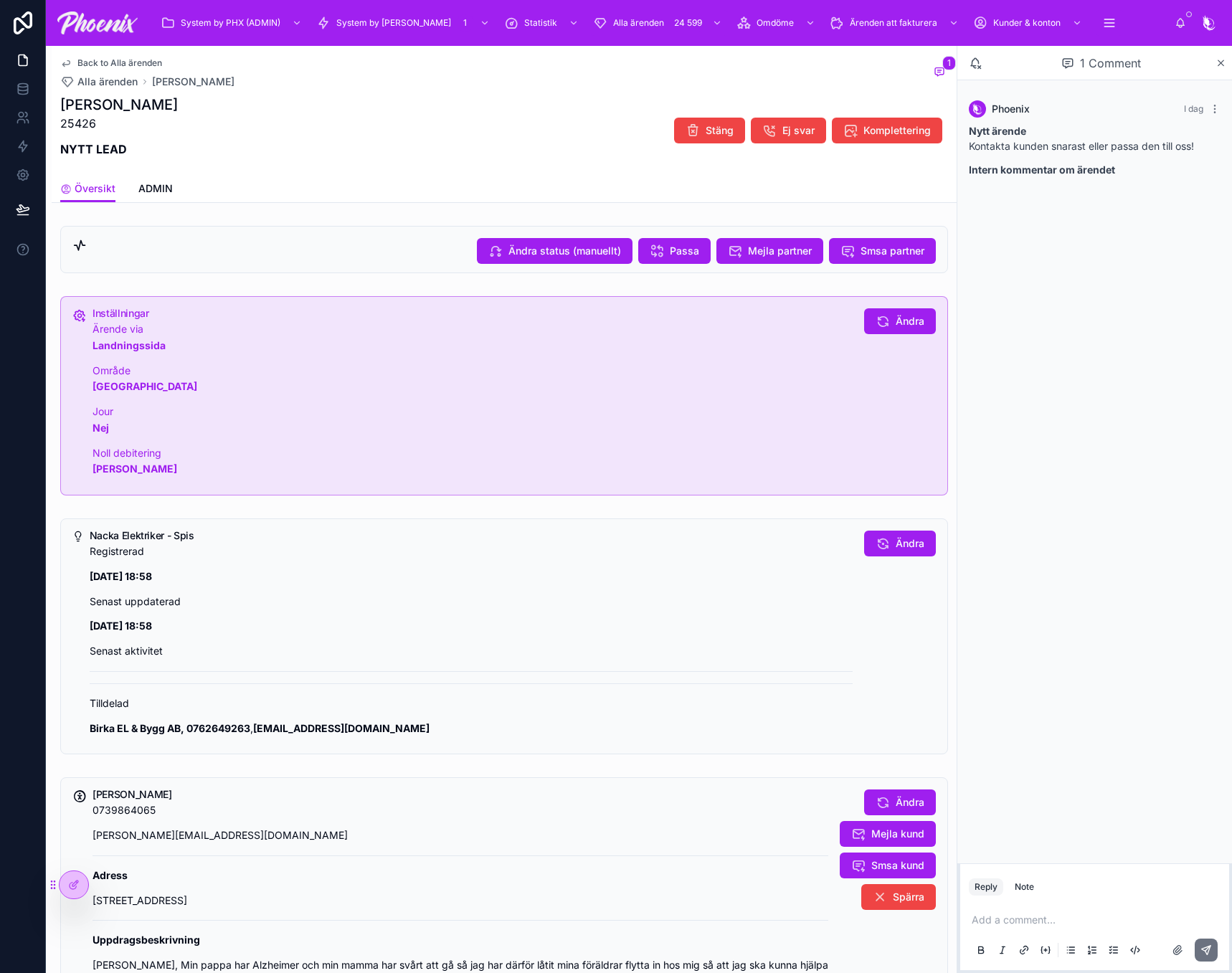
click at [995, 919] on p at bounding box center [1097, 920] width 251 height 14
click at [778, 251] on span "Mejla partner" at bounding box center [779, 251] width 63 height 14
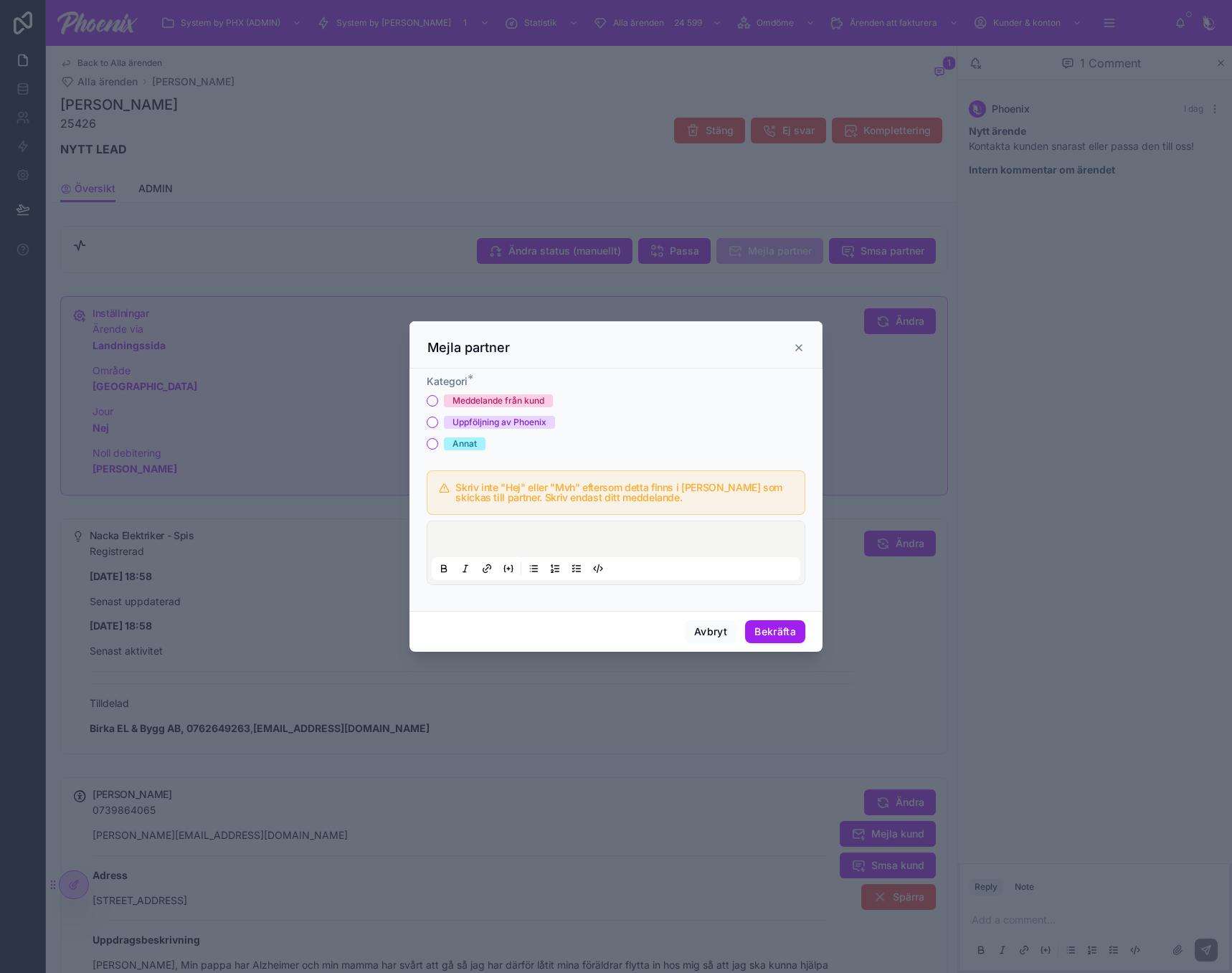
click at [494, 399] on div "Meddelande från kund" at bounding box center [499, 400] width 92 height 13
click at [438, 399] on button "Meddelande från kund" at bounding box center [433, 401] width 12 height 12
type button "MEDDELANDE_FRAN_KUND"
click at [528, 530] on div at bounding box center [616, 552] width 368 height 54
click at [528, 537] on div at bounding box center [616, 552] width 368 height 54
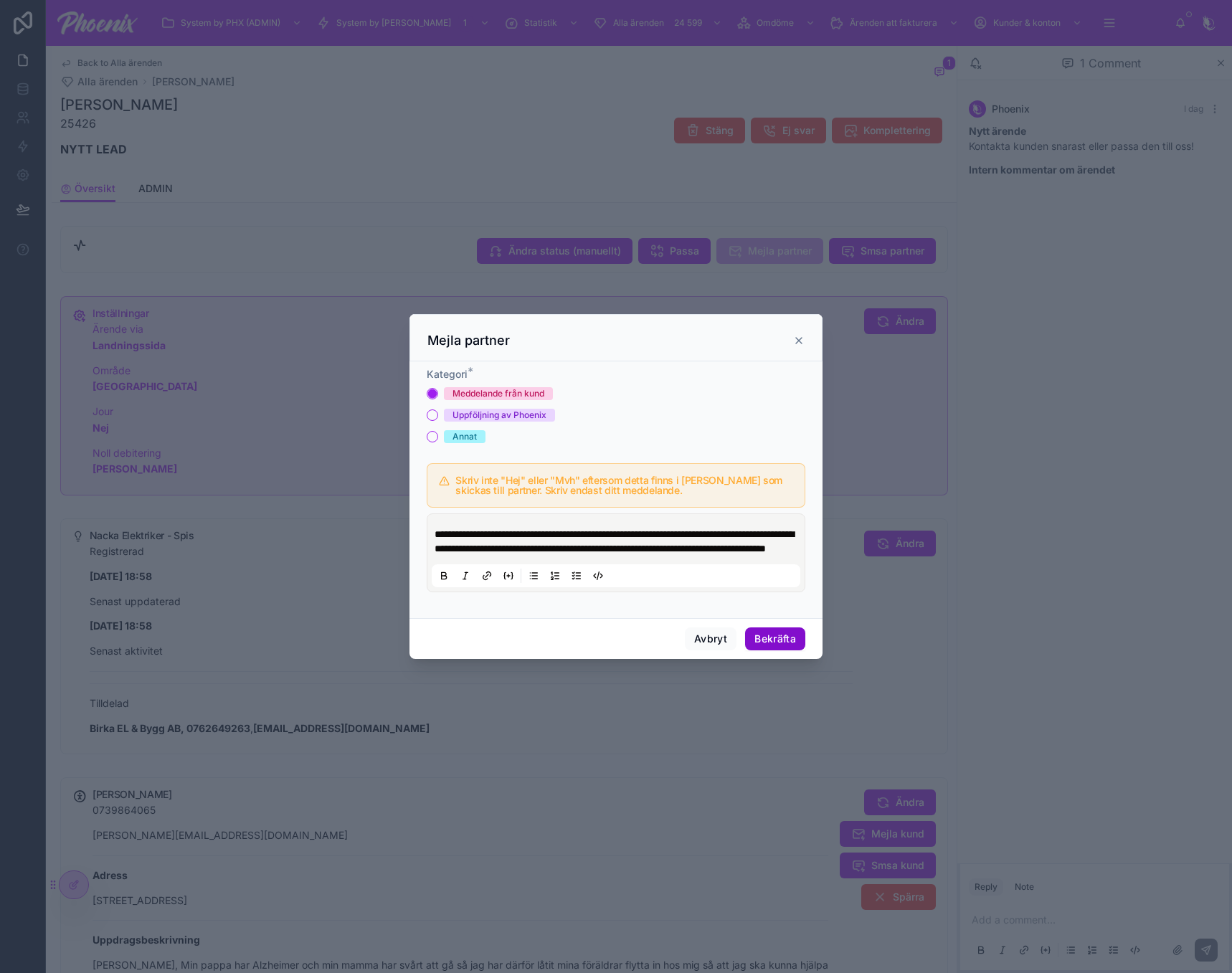
click at [792, 645] on button "Bekräfta" at bounding box center [775, 638] width 60 height 23
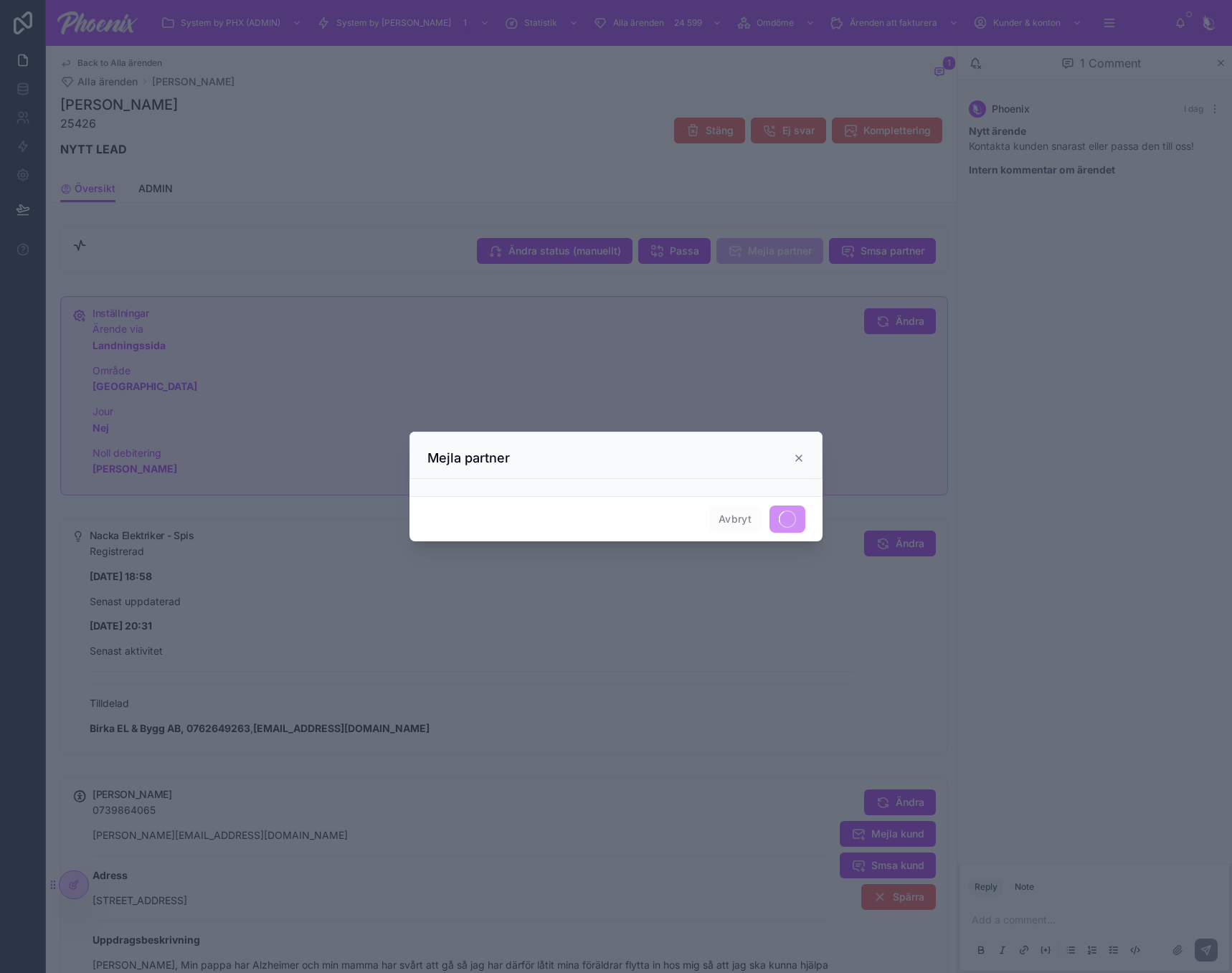
click at [824, 589] on div at bounding box center [616, 486] width 1232 height 973
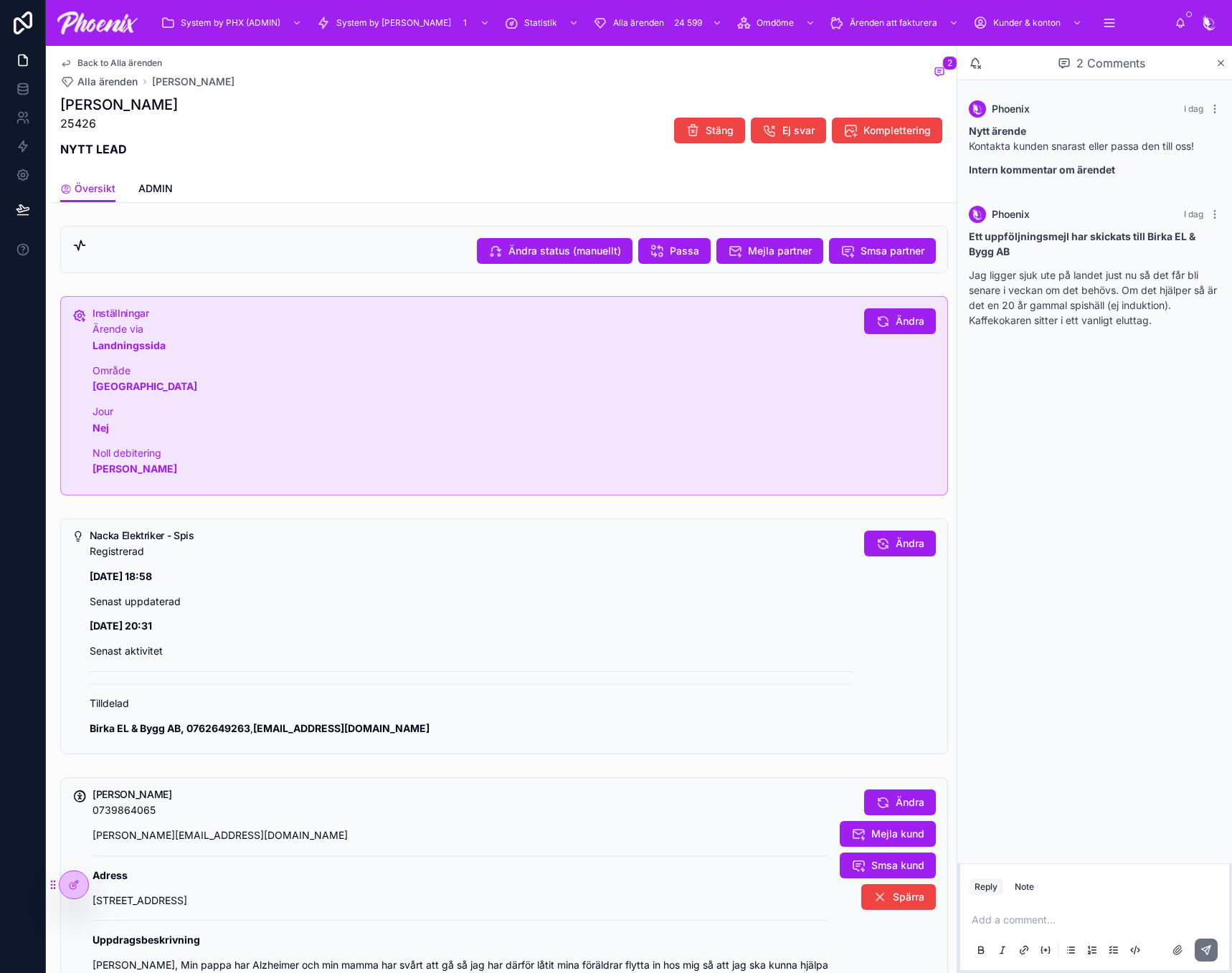
click at [372, 448] on p "Noll debitering [PERSON_NAME]" at bounding box center [473, 461] width 760 height 33
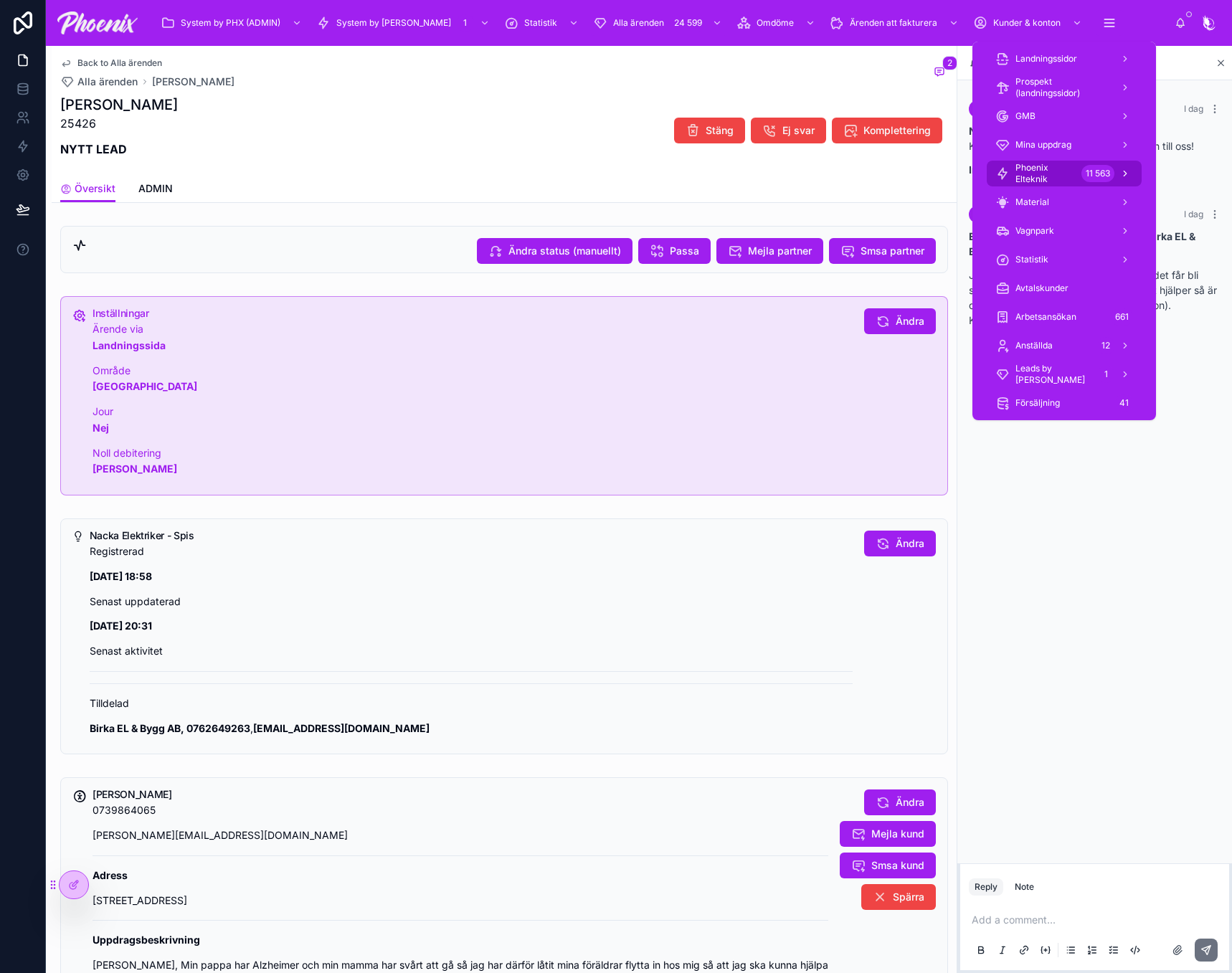
click at [1056, 185] on link "Phoenix Elteknik 11 563" at bounding box center [1063, 173] width 155 height 26
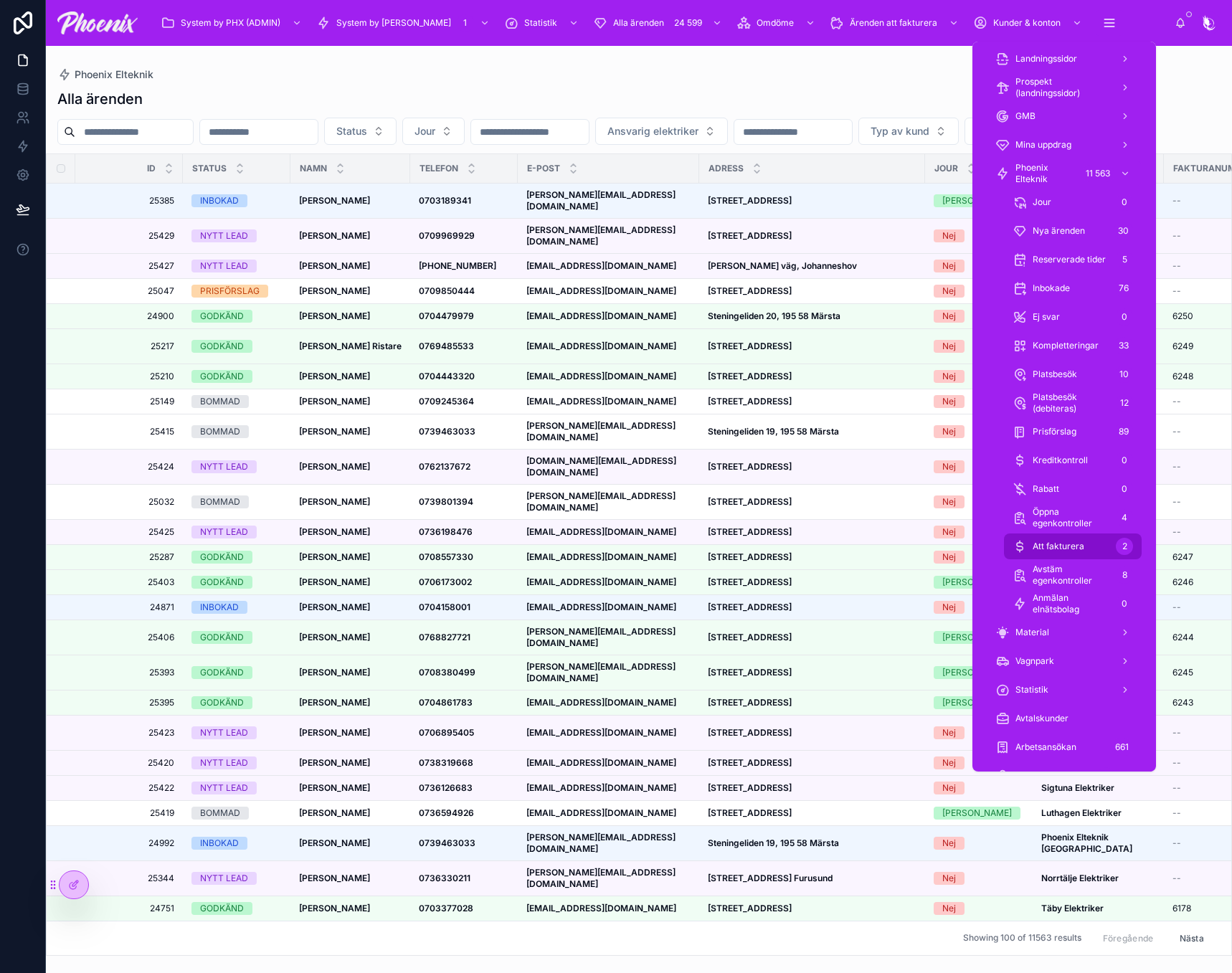
click at [1073, 535] on div "Att fakturera 2" at bounding box center [1072, 545] width 120 height 23
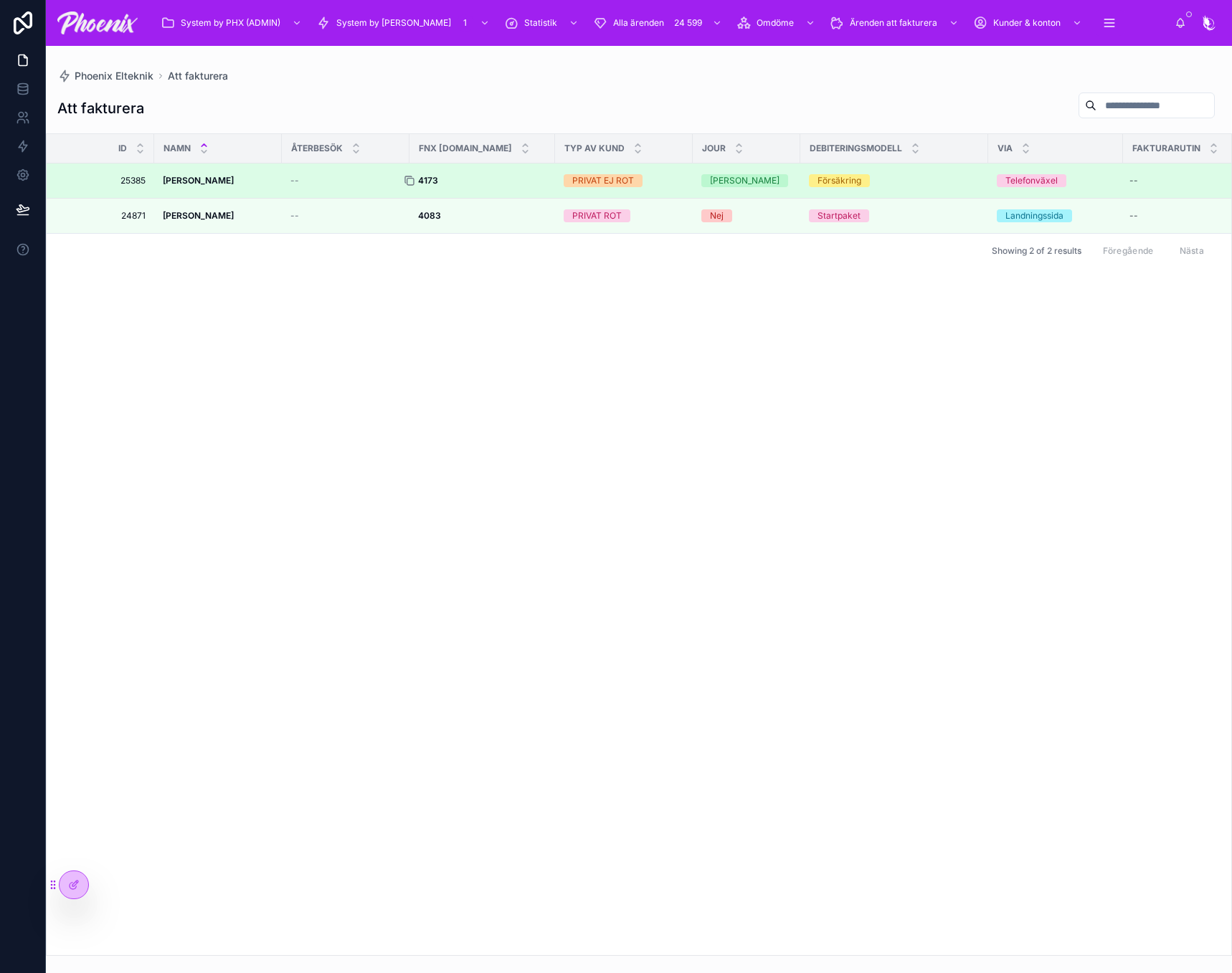
click at [408, 180] on icon at bounding box center [409, 180] width 12 height 12
click at [432, 180] on strong "4173" at bounding box center [428, 180] width 20 height 11
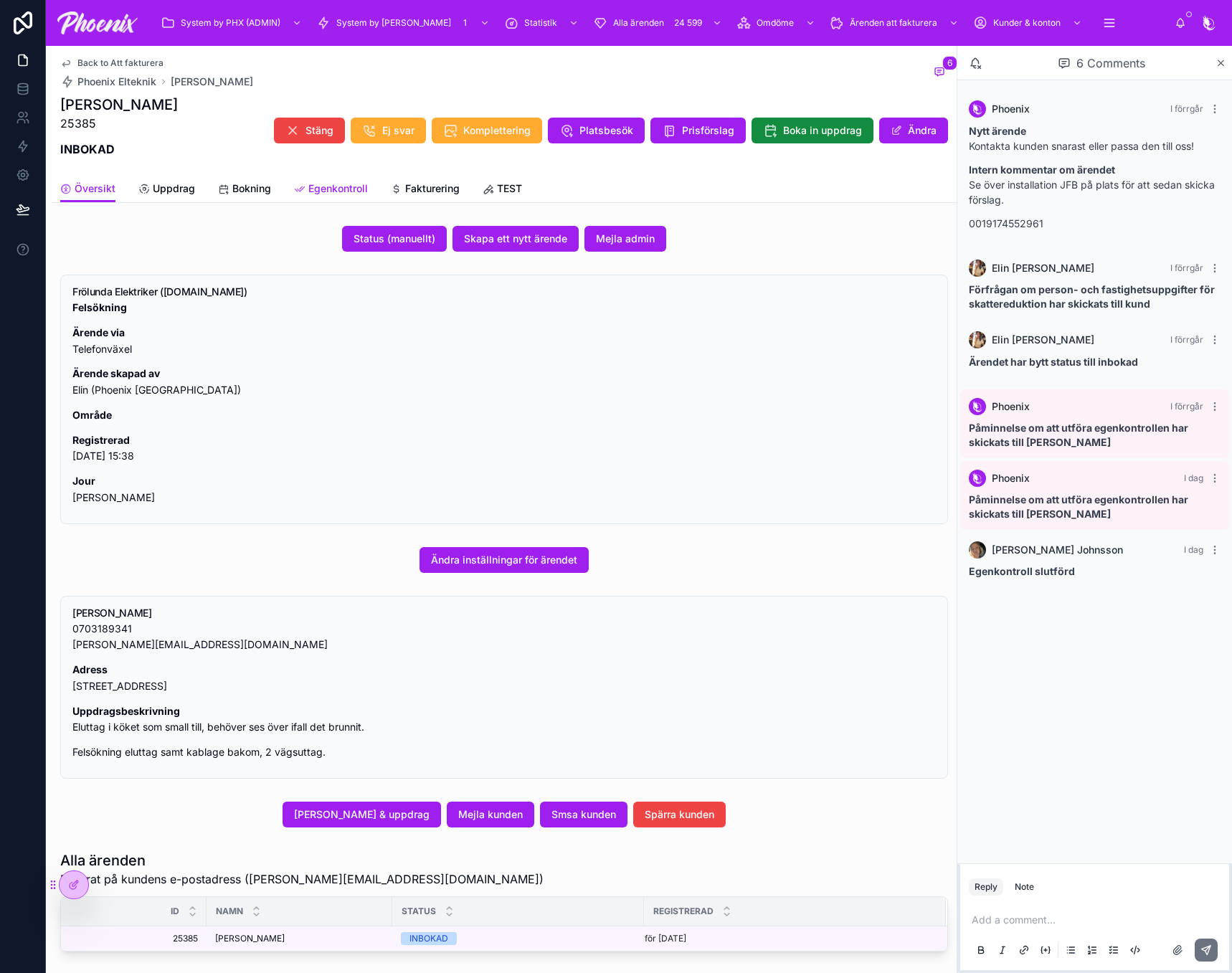
click at [357, 186] on span "Egenkontroll" at bounding box center [337, 188] width 59 height 14
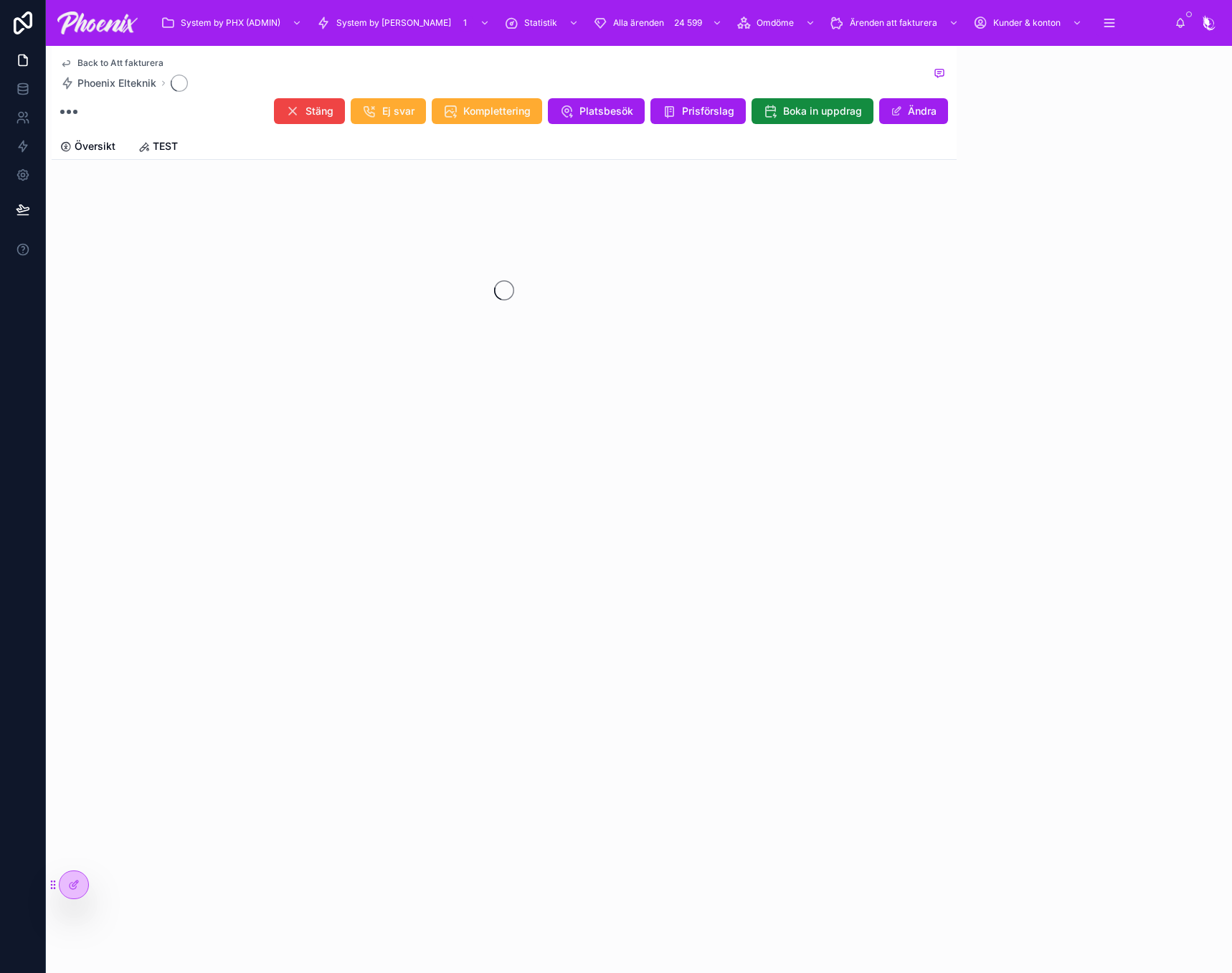
click at [411, 184] on div at bounding box center [504, 290] width 905 height 226
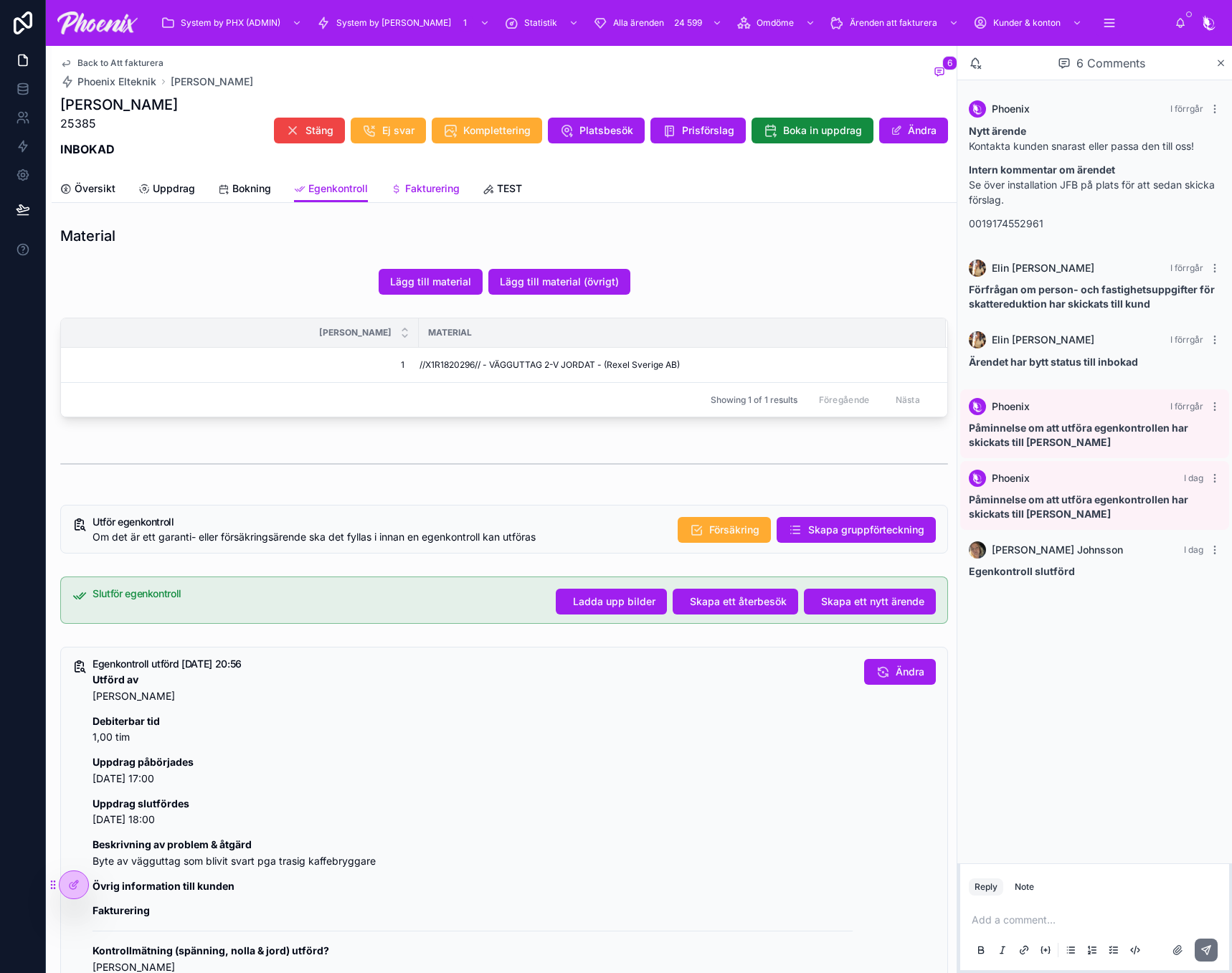
click at [423, 185] on span "Fakturering" at bounding box center [432, 188] width 54 height 14
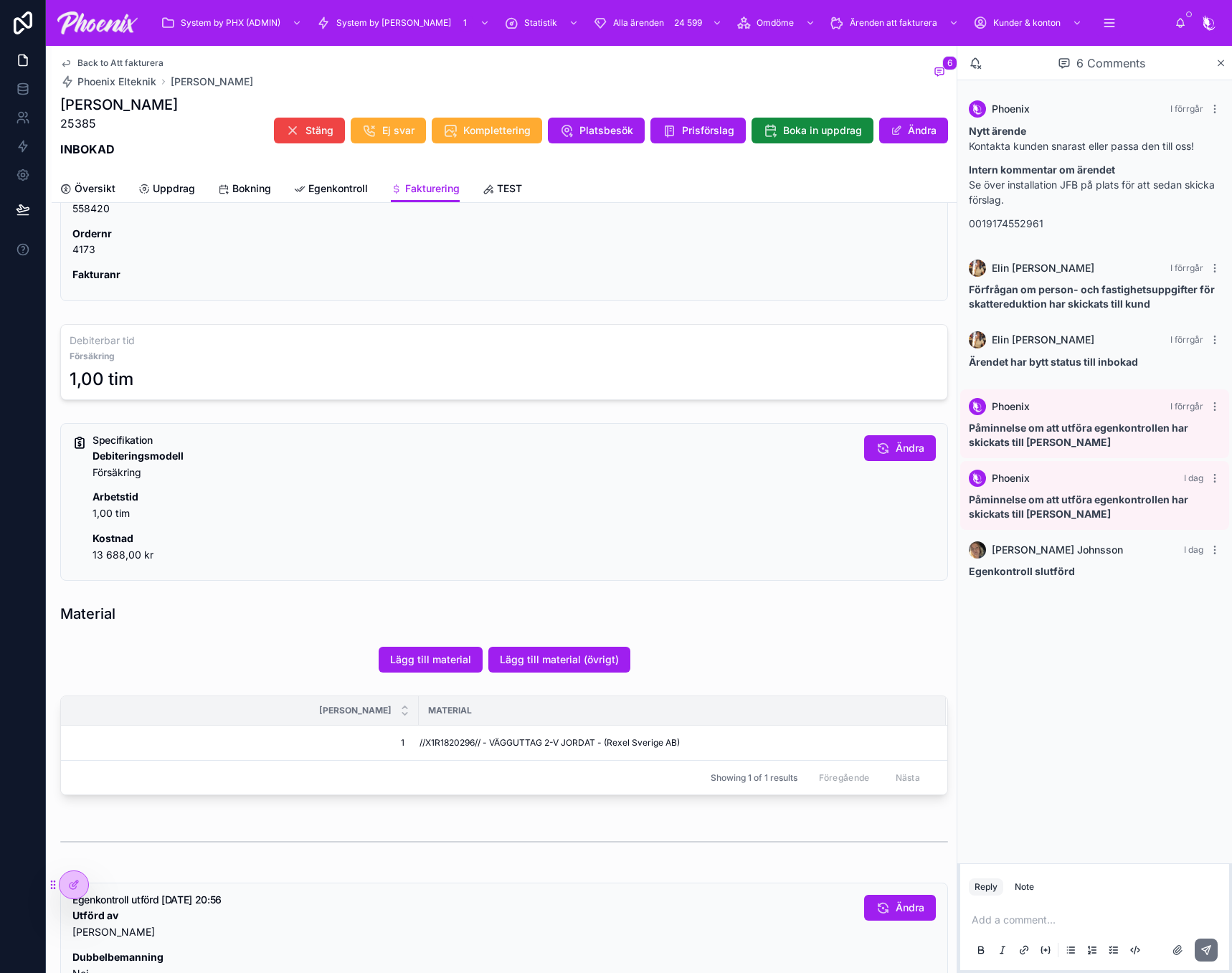
scroll to position [72, 0]
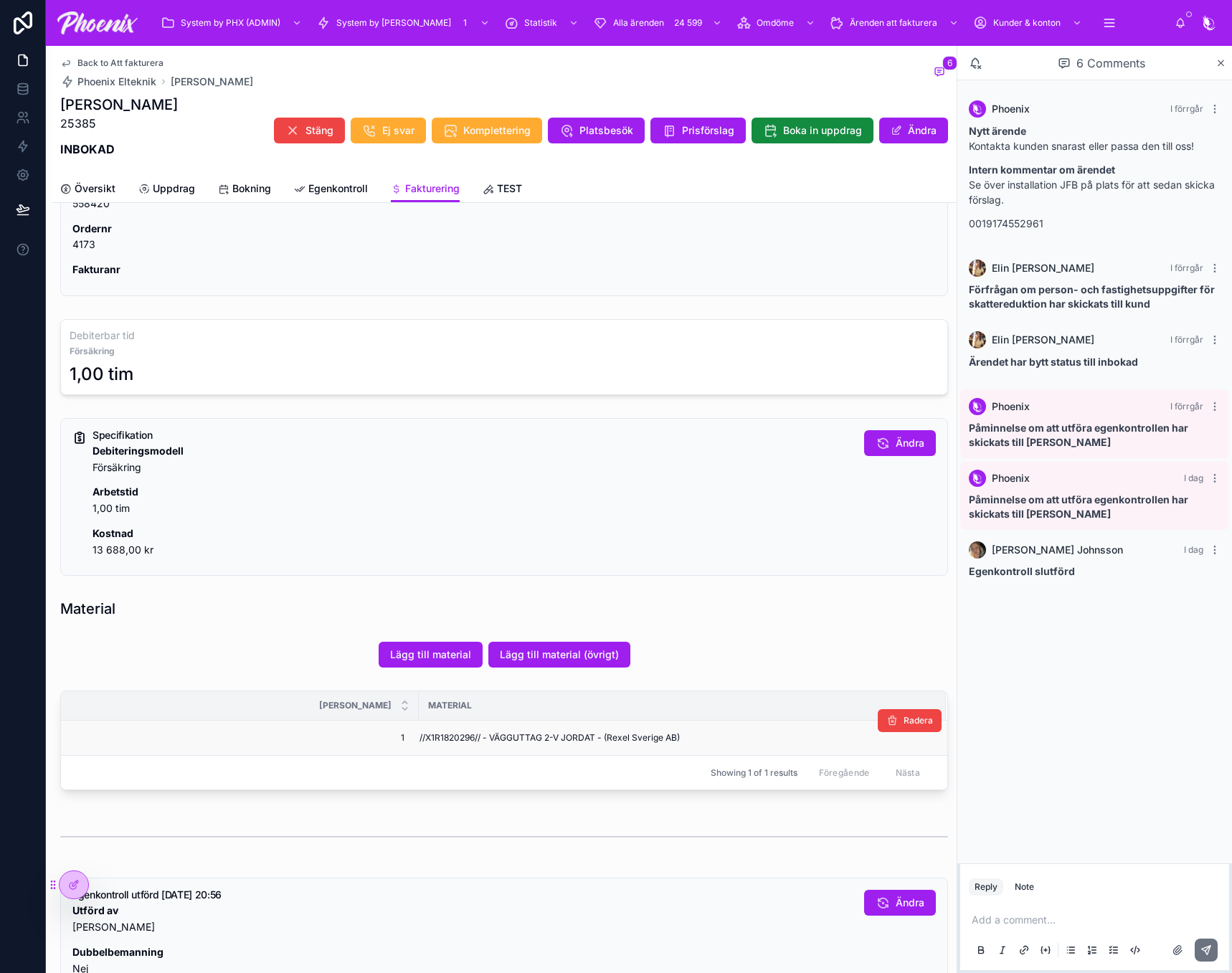
click at [465, 731] on td "//X1R1820296// - VÄGGUTTAG 2-V JORDAT - (Rexel Sverige AB)" at bounding box center [682, 738] width 527 height 35
copy span "X1R1820296"
click at [113, 190] on span "Översikt" at bounding box center [94, 188] width 41 height 14
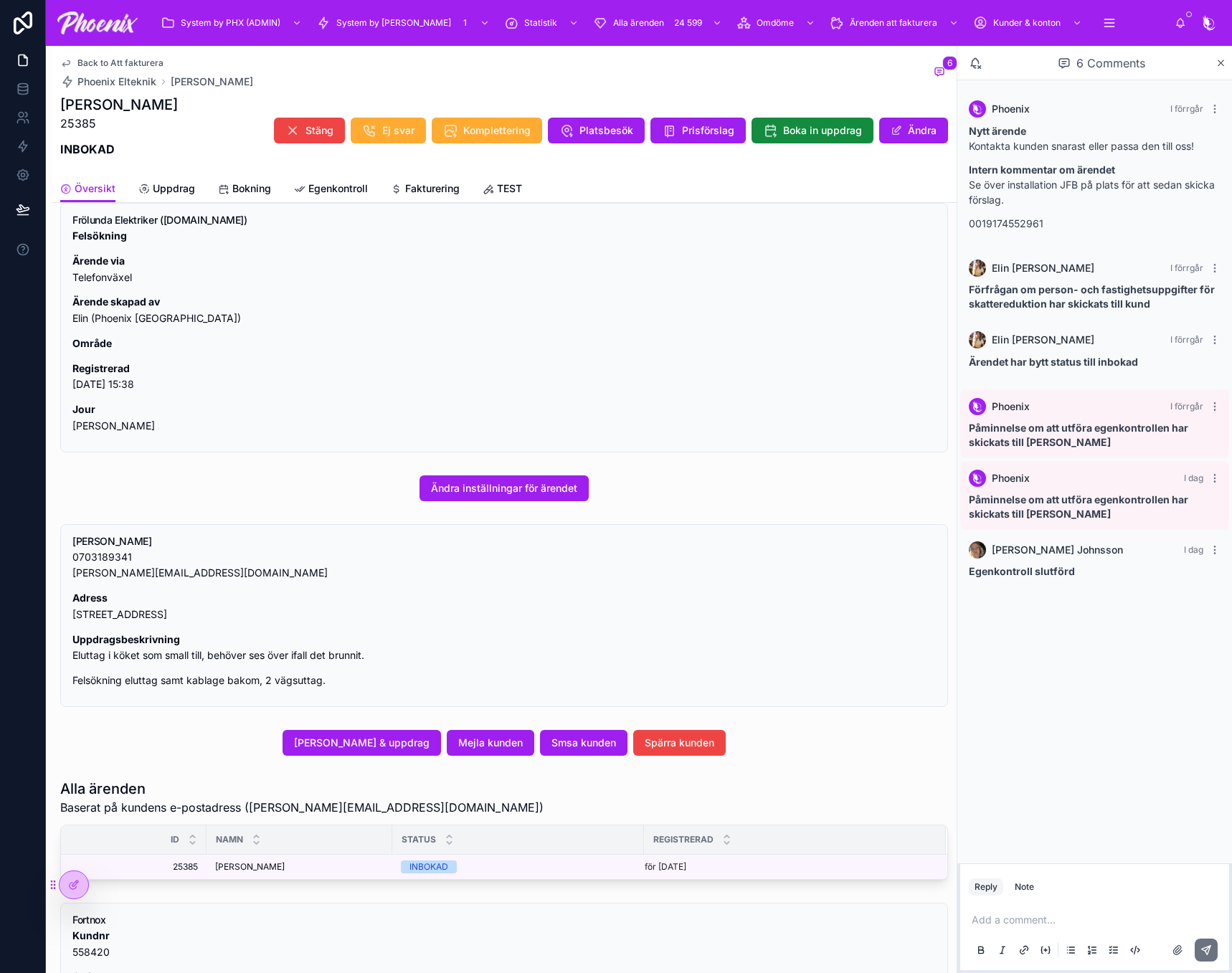
click at [81, 540] on h5 "[PERSON_NAME]" at bounding box center [504, 541] width 863 height 10
drag, startPoint x: 85, startPoint y: 540, endPoint x: 131, endPoint y: 538, distance: 46.0
click at [126, 538] on h5 "[PERSON_NAME]" at bounding box center [504, 541] width 863 height 10
copy h5 "[PERSON_NAME]"
click at [91, 621] on p "Adress [STREET_ADDRESS]" at bounding box center [504, 606] width 863 height 33
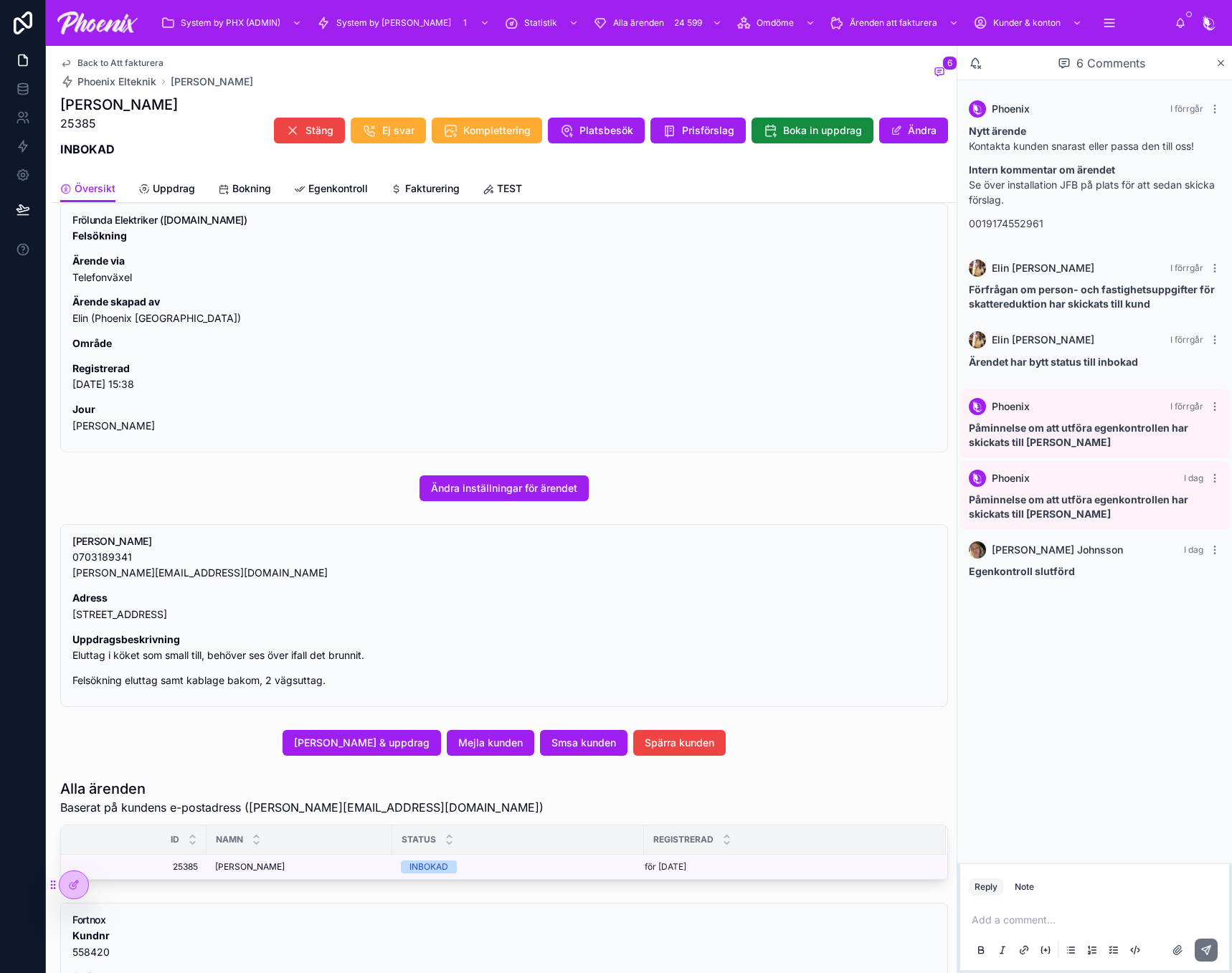
drag, startPoint x: 92, startPoint y: 620, endPoint x: 195, endPoint y: 606, distance: 103.9
click at [159, 611] on p "Adress [STREET_ADDRESS]" at bounding box center [504, 606] width 863 height 33
copy p "[STREET_ADDRESS]"
click at [190, 612] on p "Adress [STREET_ADDRESS]" at bounding box center [504, 606] width 863 height 33
drag, startPoint x: 190, startPoint y: 612, endPoint x: 241, endPoint y: 606, distance: 51.4
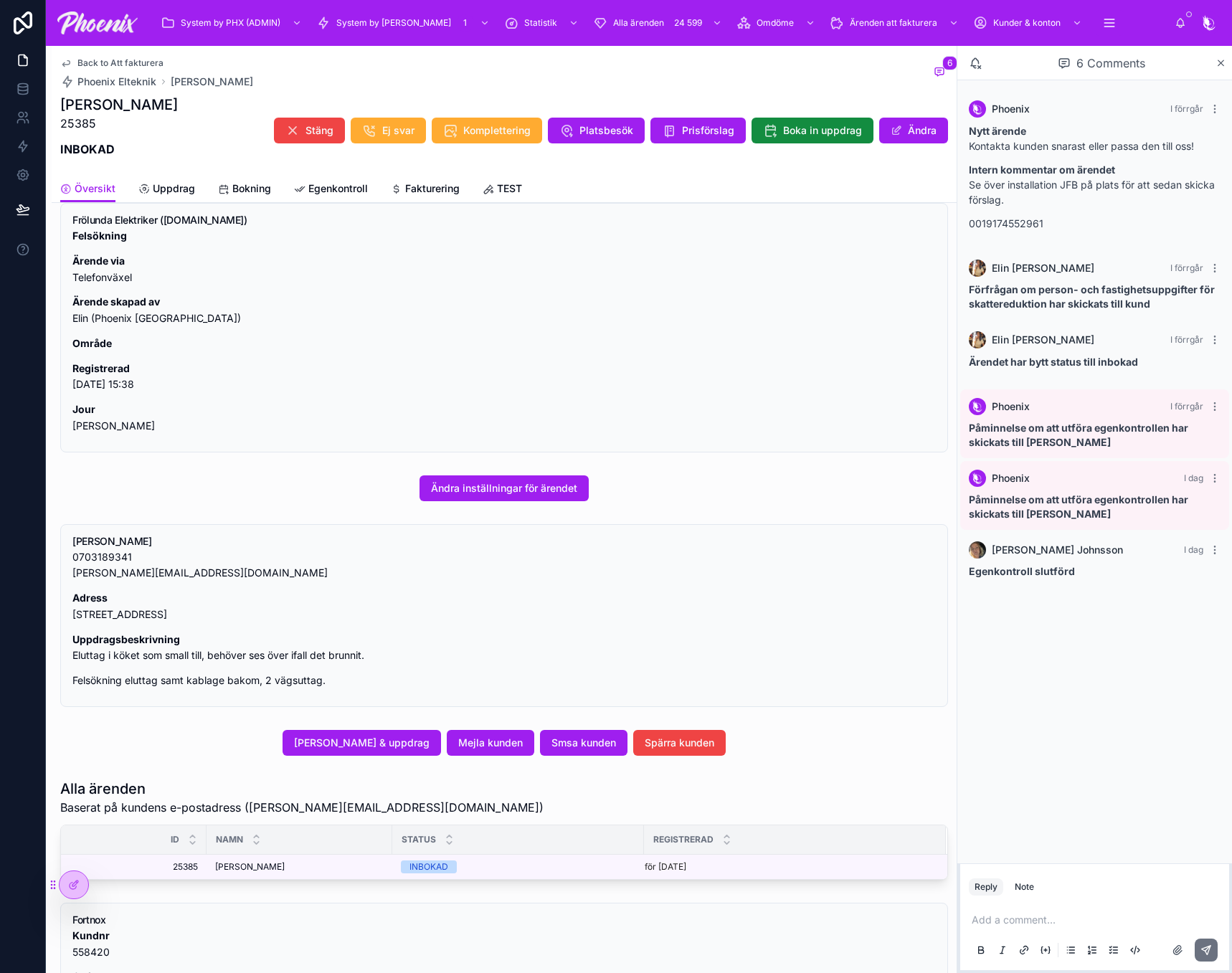
click at [199, 613] on p "Adress [STREET_ADDRESS]" at bounding box center [504, 606] width 863 height 33
copy p "426 56"
click at [241, 615] on p "Adress [STREET_ADDRESS]" at bounding box center [504, 606] width 863 height 33
drag, startPoint x: 241, startPoint y: 615, endPoint x: 248, endPoint y: 614, distance: 7.1
click at [248, 614] on p "Adress [STREET_ADDRESS]" at bounding box center [504, 606] width 863 height 33
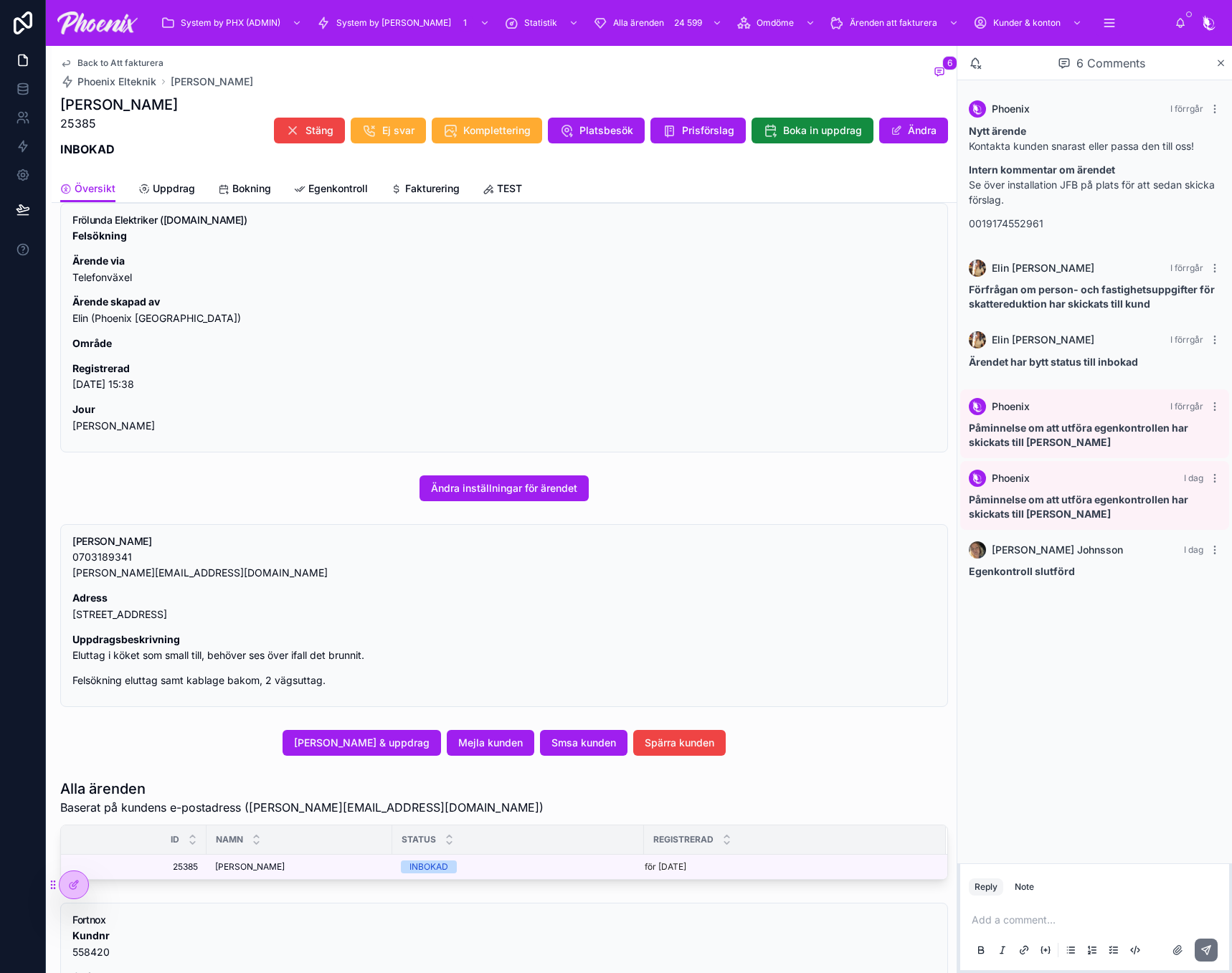
click at [227, 616] on p "Adress [STREET_ADDRESS]" at bounding box center [504, 606] width 863 height 33
drag, startPoint x: 227, startPoint y: 616, endPoint x: 514, endPoint y: 585, distance: 288.7
click at [276, 615] on p "Adress [STREET_ADDRESS]" at bounding box center [504, 606] width 863 height 33
copy p "Västra Frölunda"
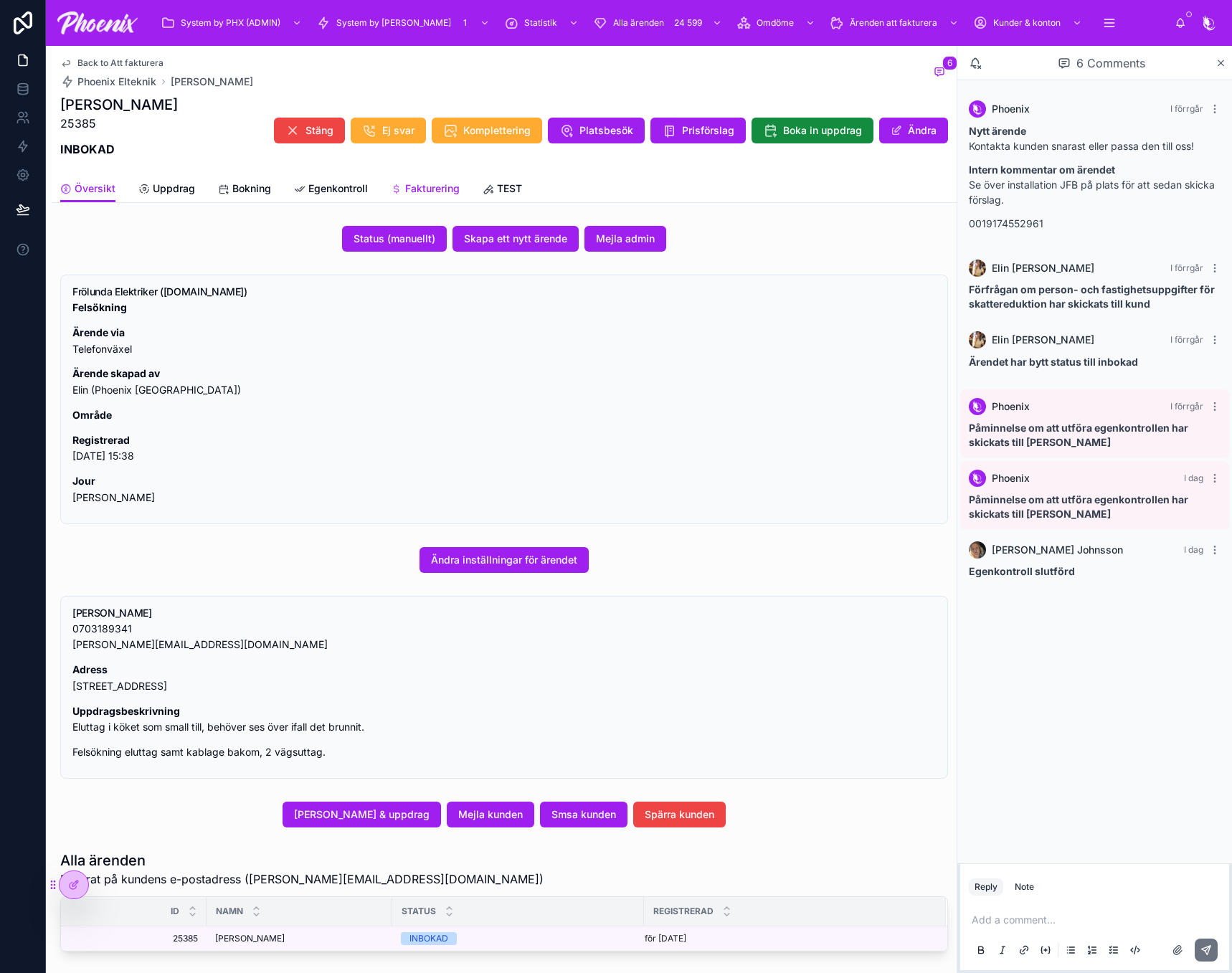
click at [421, 195] on link "Fakturering" at bounding box center [425, 190] width 68 height 28
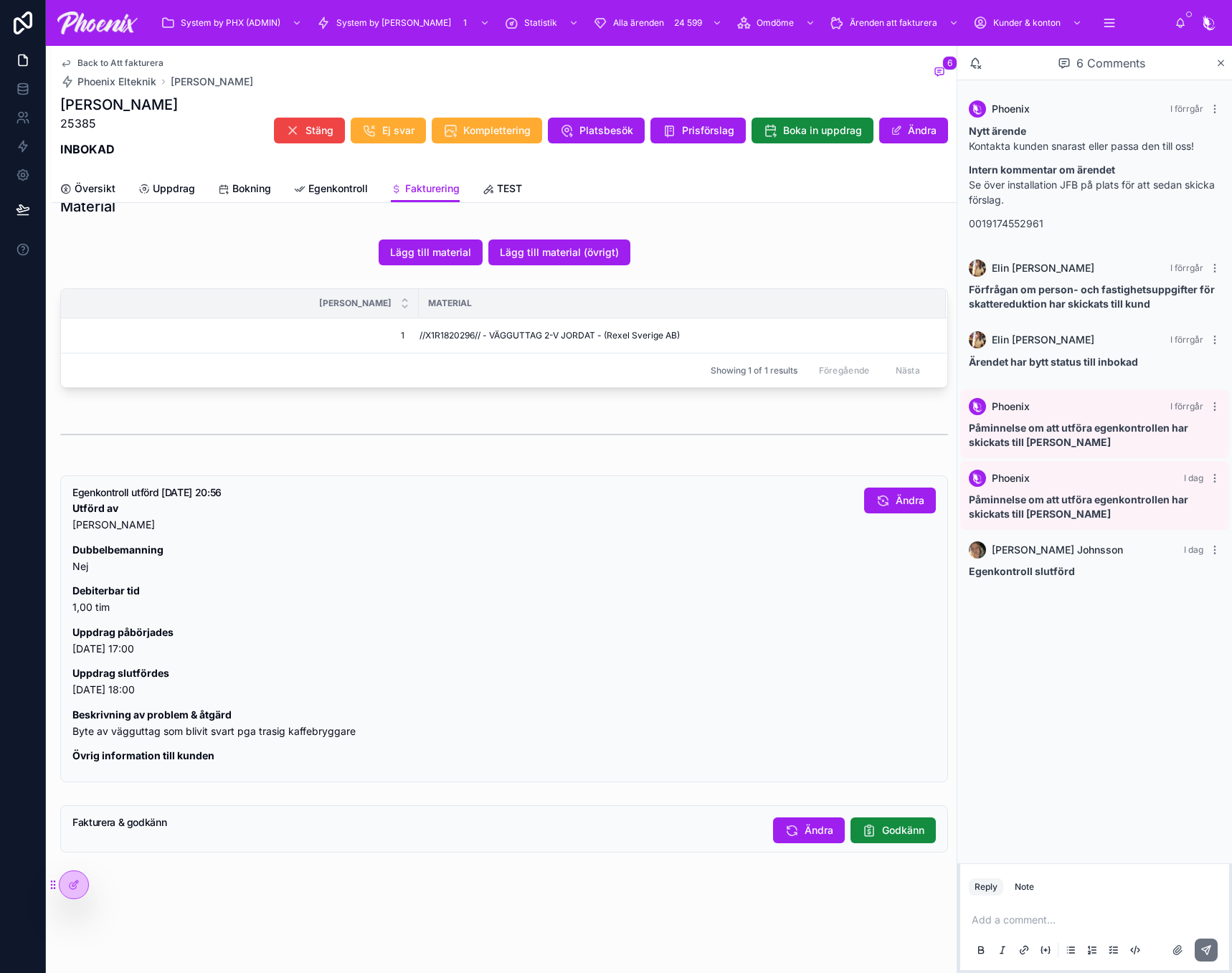
scroll to position [484, 0]
click at [878, 821] on button "Godkänn" at bounding box center [893, 829] width 85 height 26
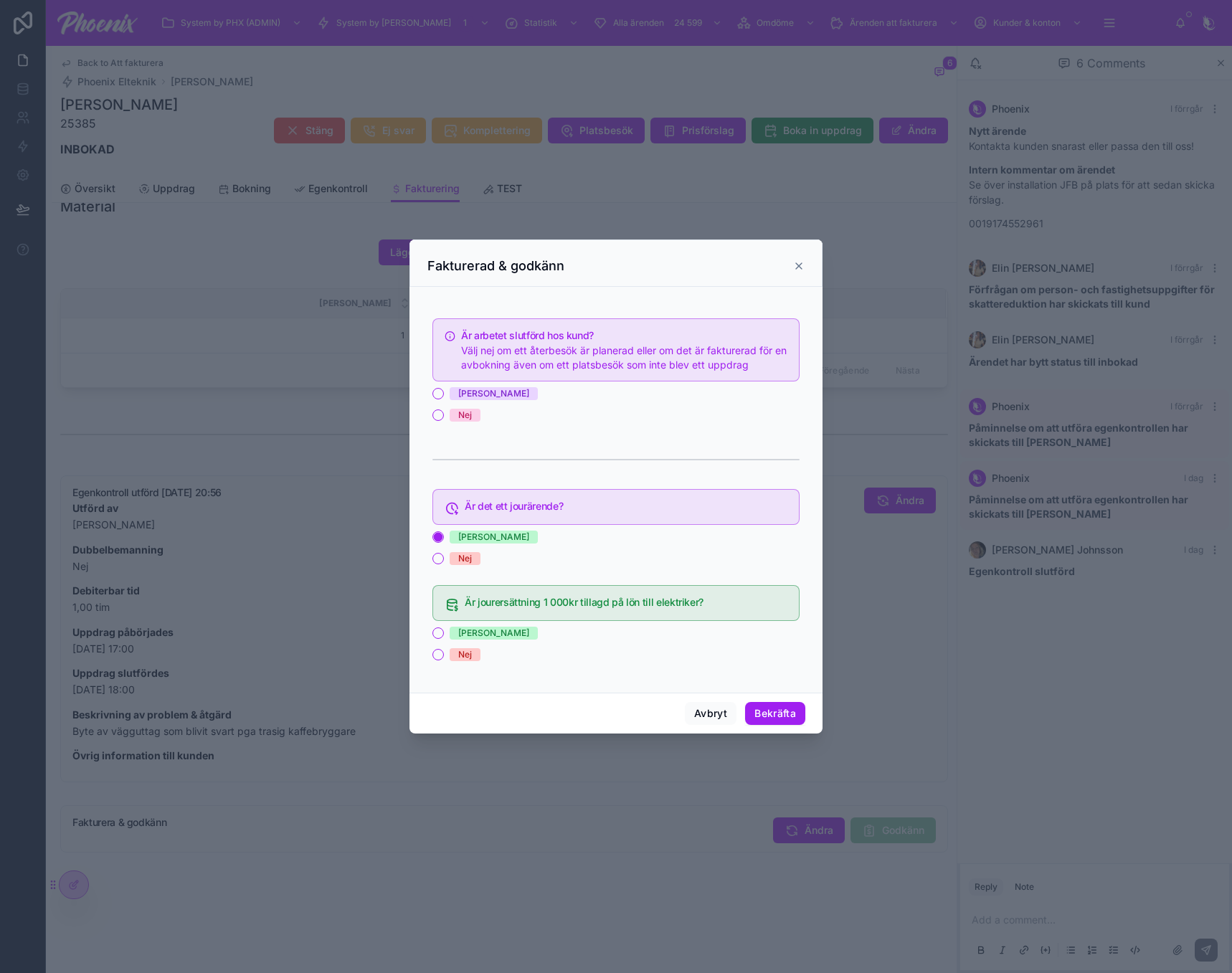
click at [461, 393] on div "[PERSON_NAME]" at bounding box center [493, 393] width 71 height 13
click at [444, 393] on button "[PERSON_NAME]" at bounding box center [439, 393] width 12 height 12
click at [437, 631] on button "[PERSON_NAME]" at bounding box center [439, 633] width 12 height 12
click at [778, 712] on button "Bekräfta" at bounding box center [775, 712] width 60 height 23
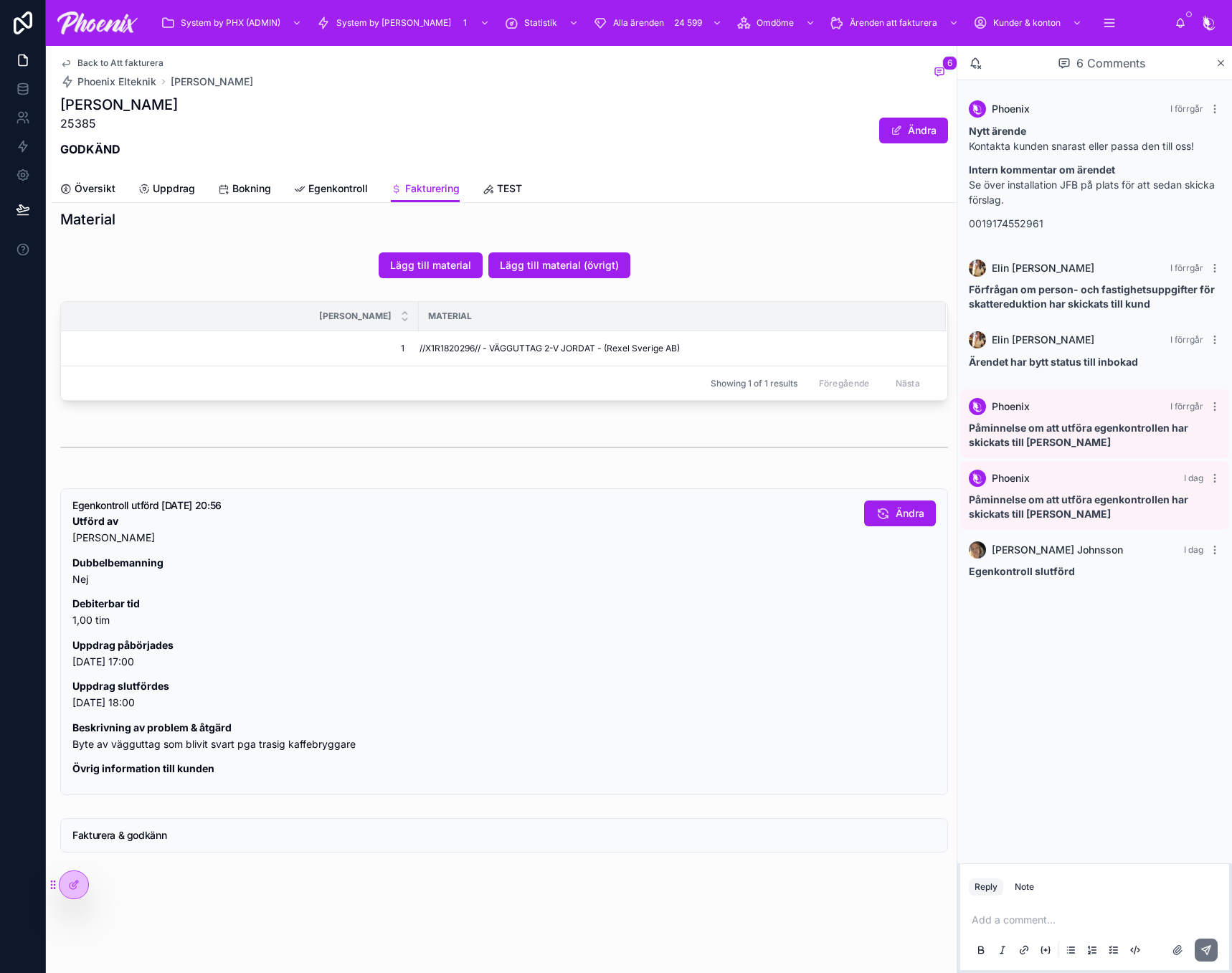
scroll to position [472, 0]
click at [257, 195] on span "Bokning" at bounding box center [251, 188] width 38 height 14
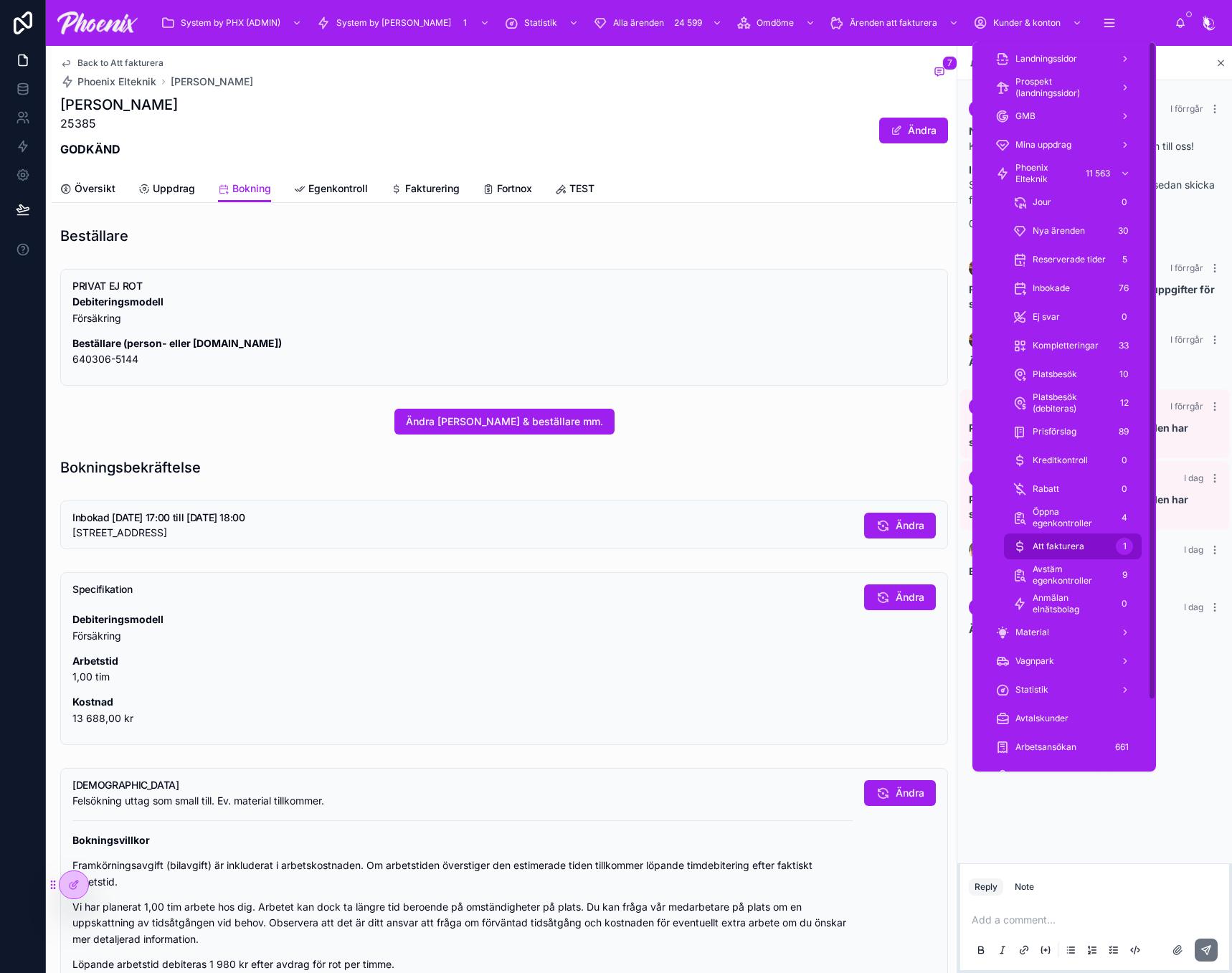
click at [1077, 545] on span "Att fakturera" at bounding box center [1058, 546] width 52 height 12
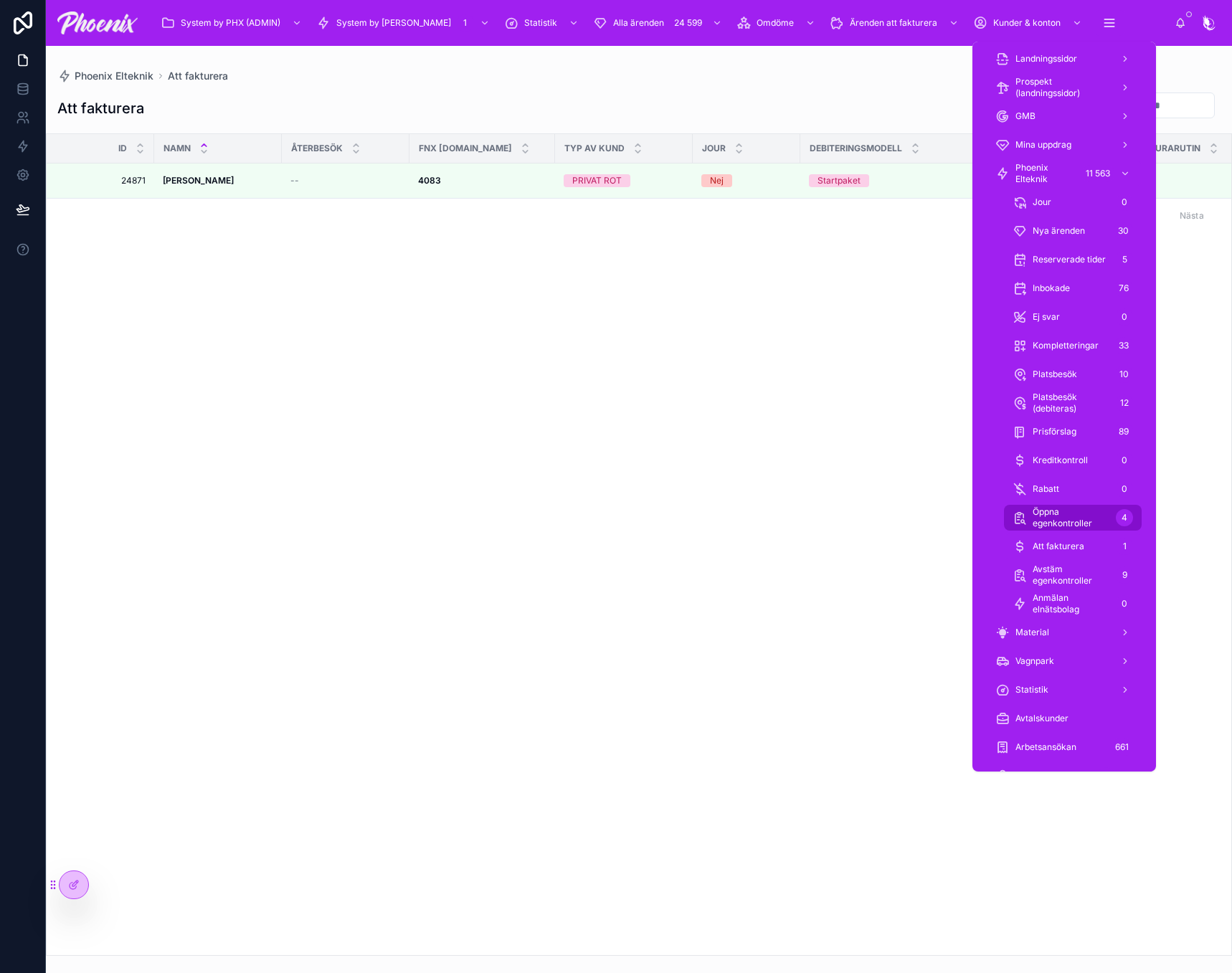
click at [1091, 526] on span "Öppna egenkontroller" at bounding box center [1071, 517] width 78 height 23
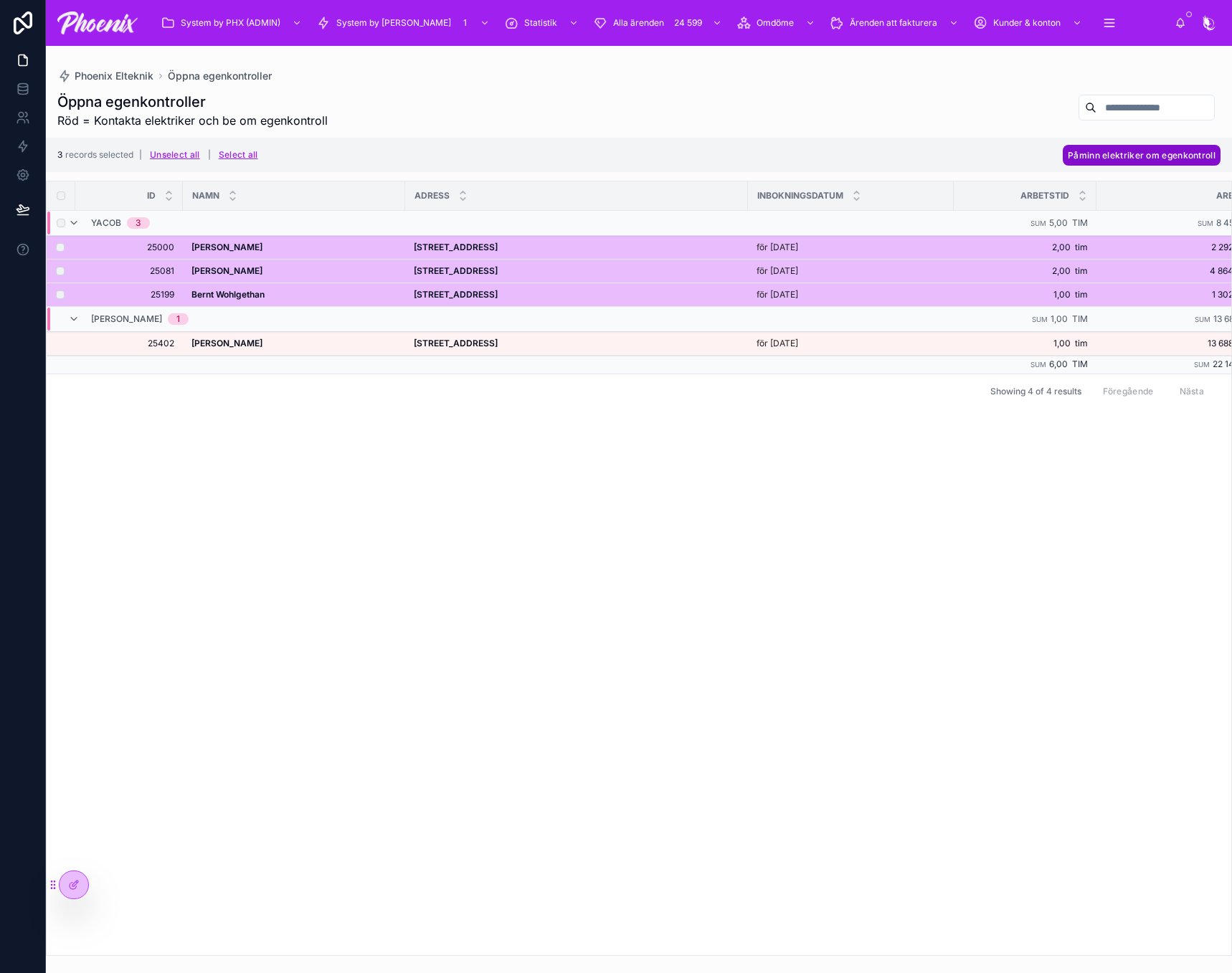
click at [1134, 152] on span "Påminn elektriker om egenkontroll" at bounding box center [1141, 155] width 148 height 11
click at [1191, 127] on icon at bounding box center [1196, 128] width 12 height 12
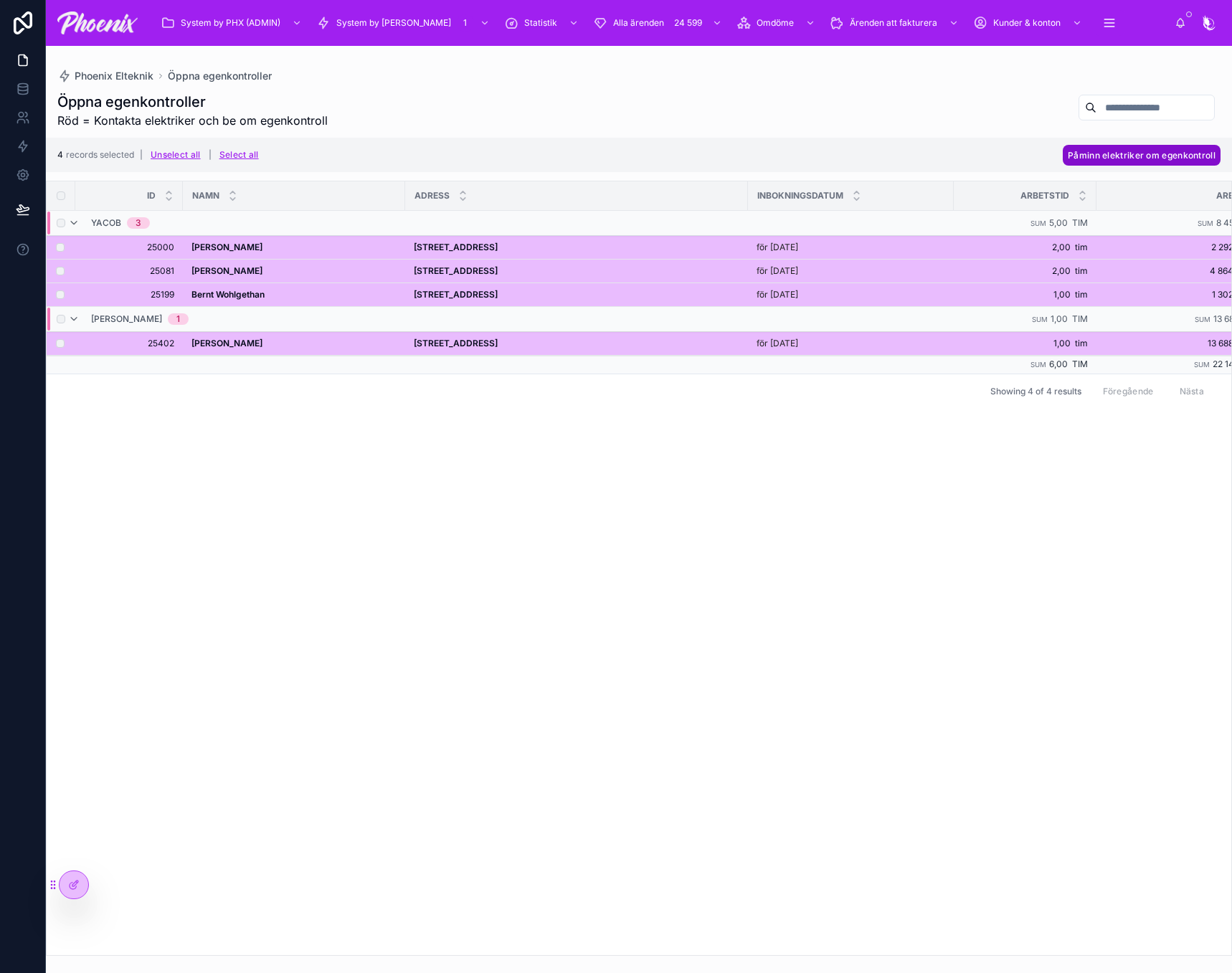
click at [1093, 156] on span "Påminn elektriker om egenkontroll" at bounding box center [1141, 155] width 148 height 11
click at [1198, 130] on icon at bounding box center [1196, 128] width 12 height 12
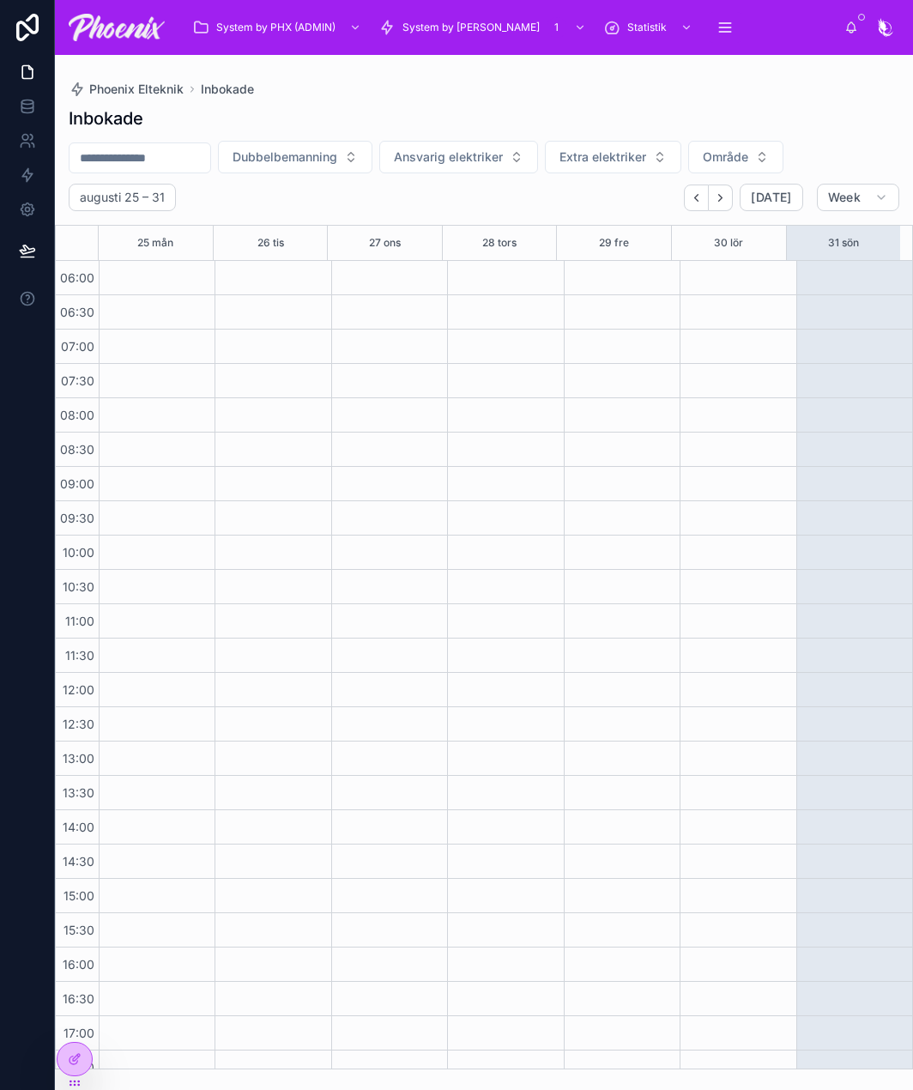
scroll to position [412, 0]
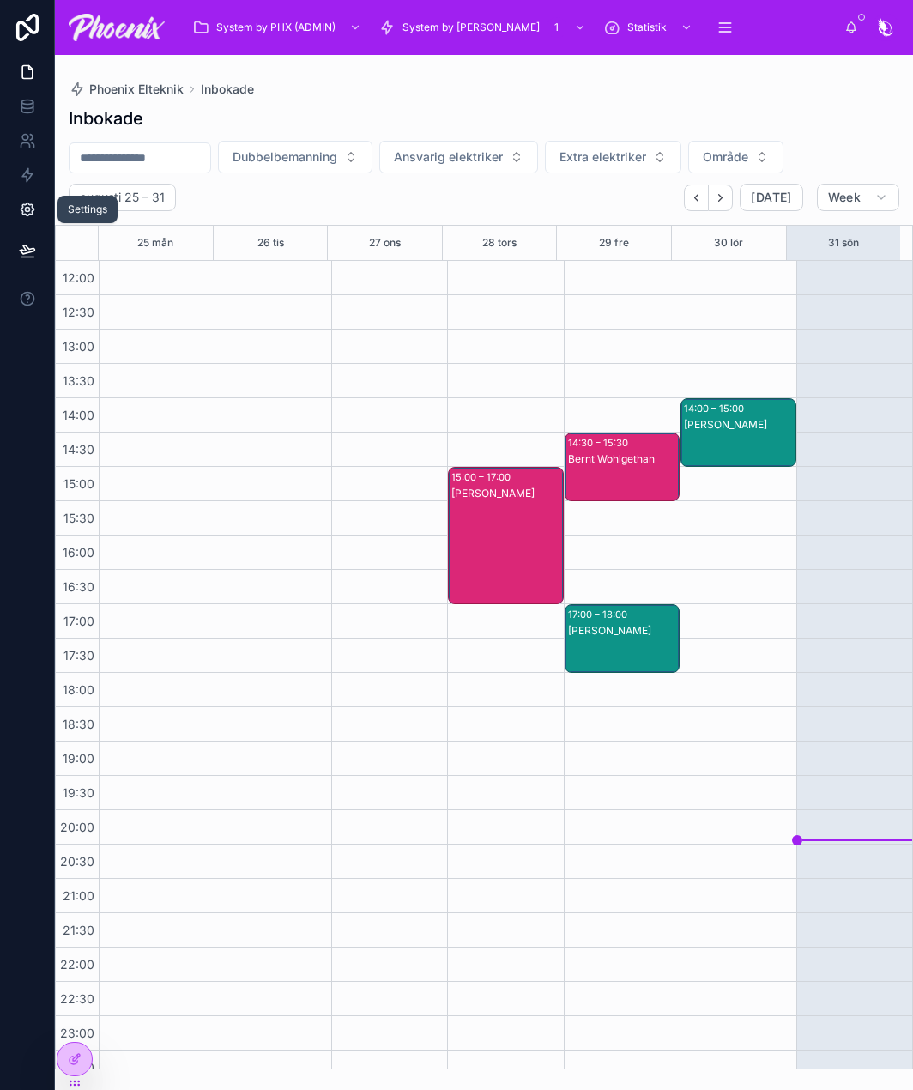
click at [37, 223] on link at bounding box center [27, 209] width 54 height 34
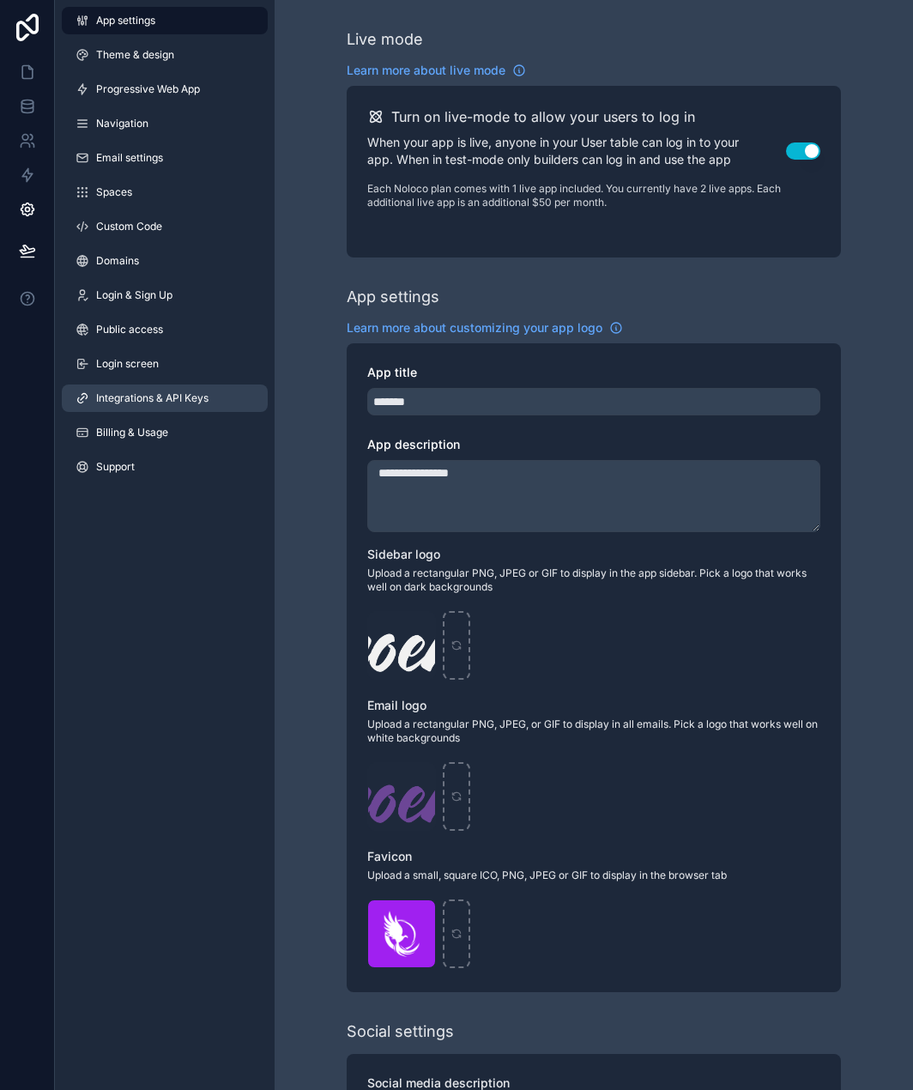
click at [155, 401] on span "Integrations & API Keys" at bounding box center [152, 398] width 112 height 14
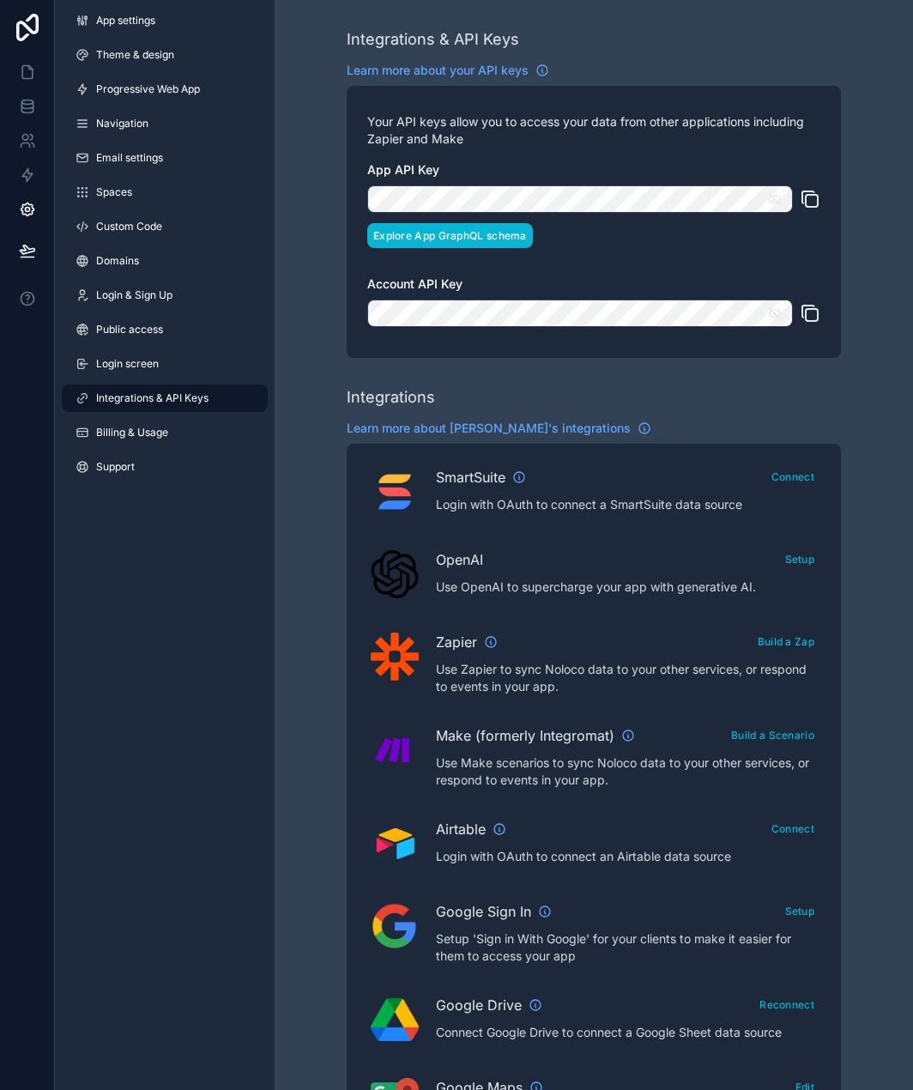
click at [436, 236] on button "Explore App GraphQL schema" at bounding box center [450, 235] width 166 height 25
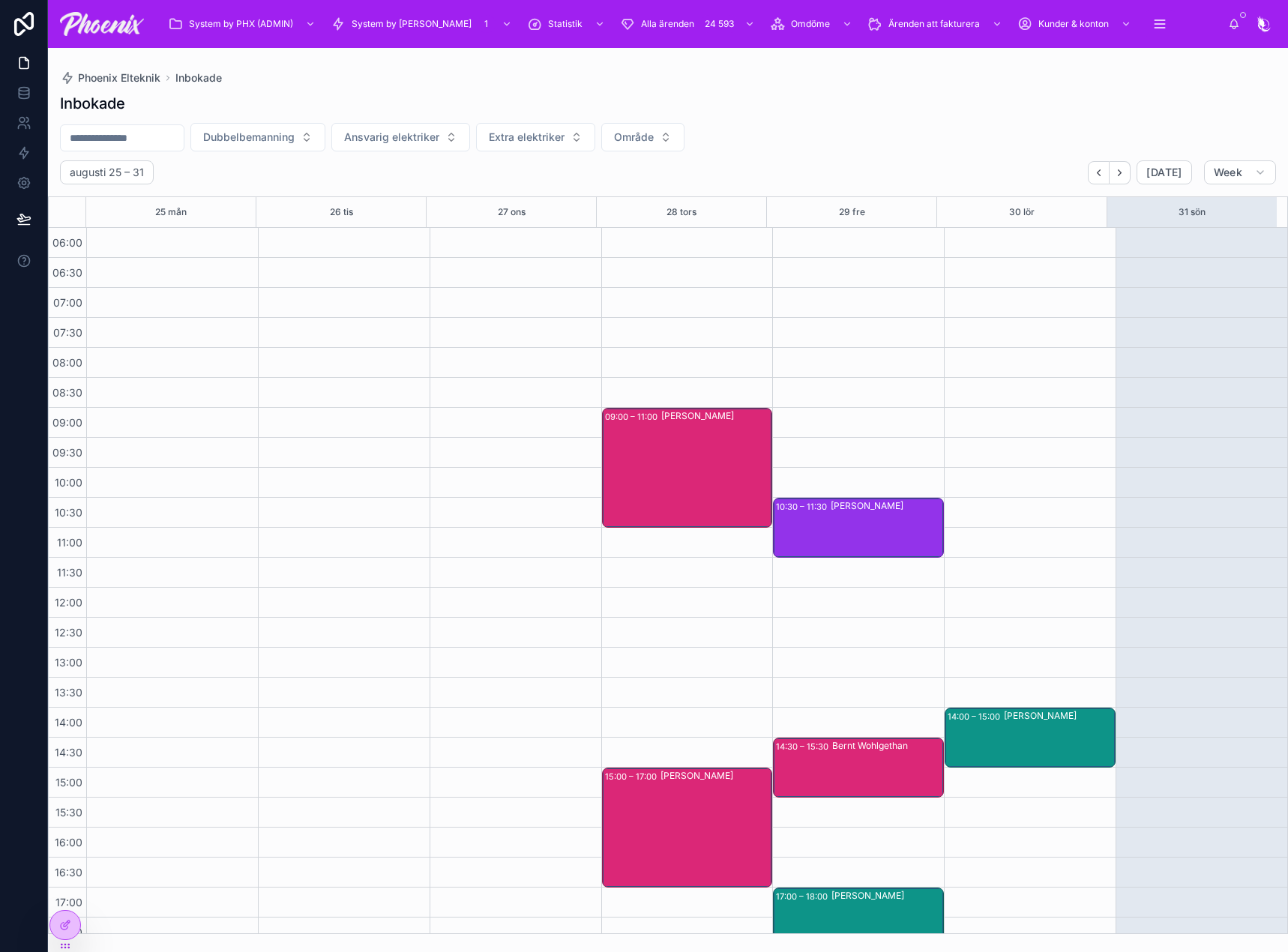
scroll to position [360, 0]
